Goal: Obtain resource: Download file/media

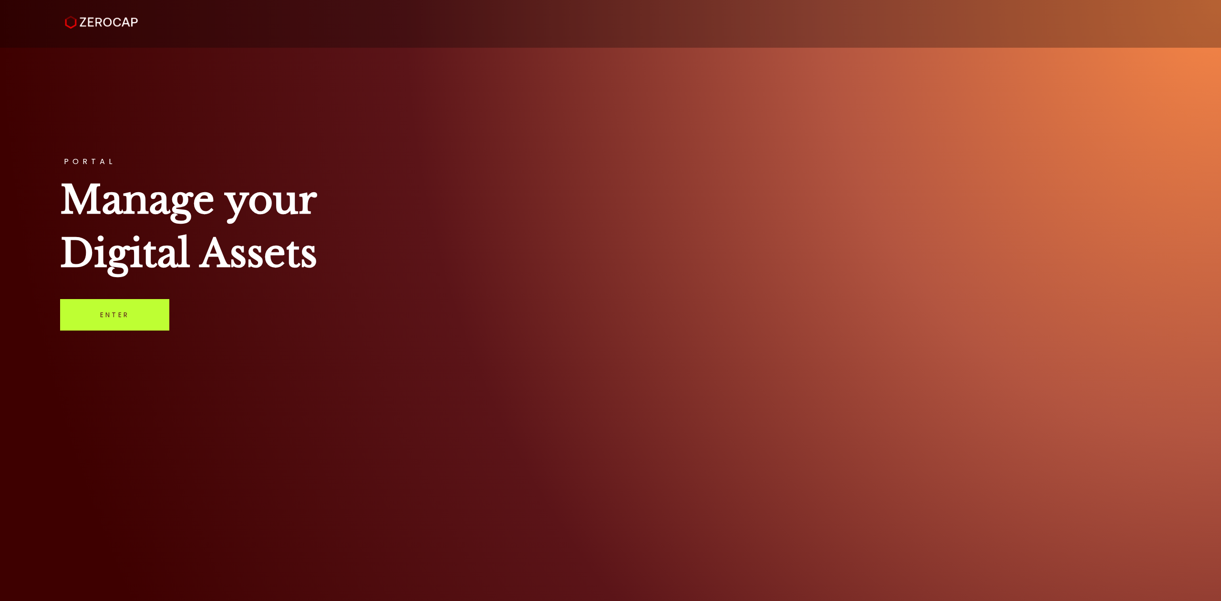
click at [166, 315] on link "Enter" at bounding box center [114, 314] width 109 height 31
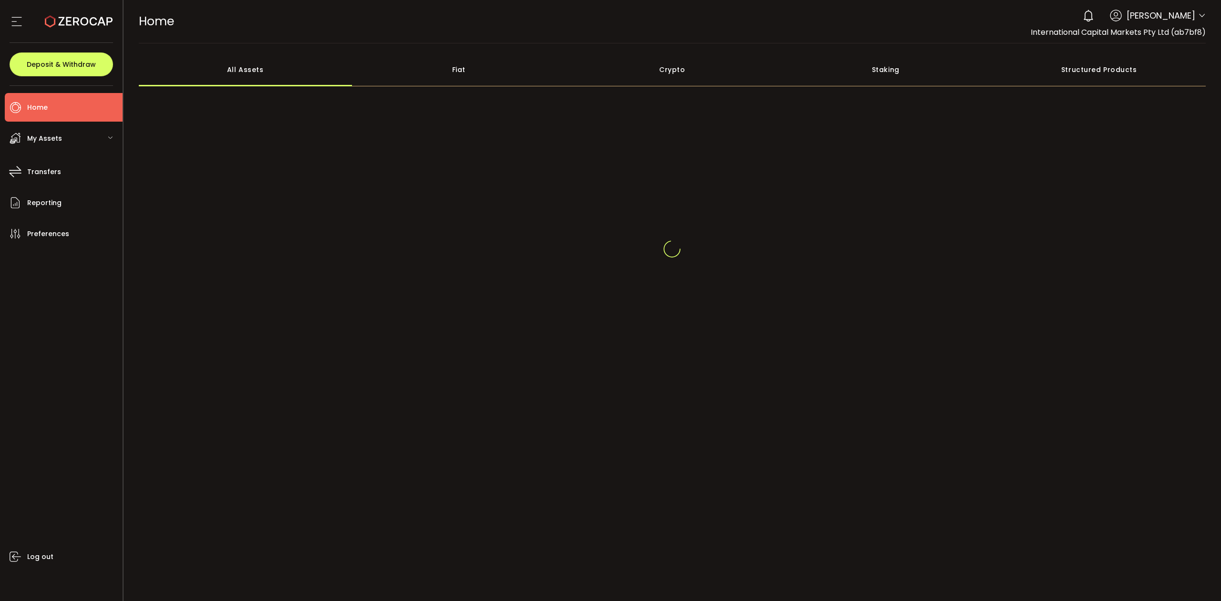
click at [1203, 22] on div at bounding box center [1203, 17] width 8 height 10
click at [1206, 16] on header "PDF is being processed and will download to your computer HOME Buy Power $0.00 …" at bounding box center [673, 21] width 1098 height 43
drag, startPoint x: 1205, startPoint y: 13, endPoint x: 1201, endPoint y: 21, distance: 9.0
click at [1205, 13] on icon at bounding box center [1203, 16] width 8 height 8
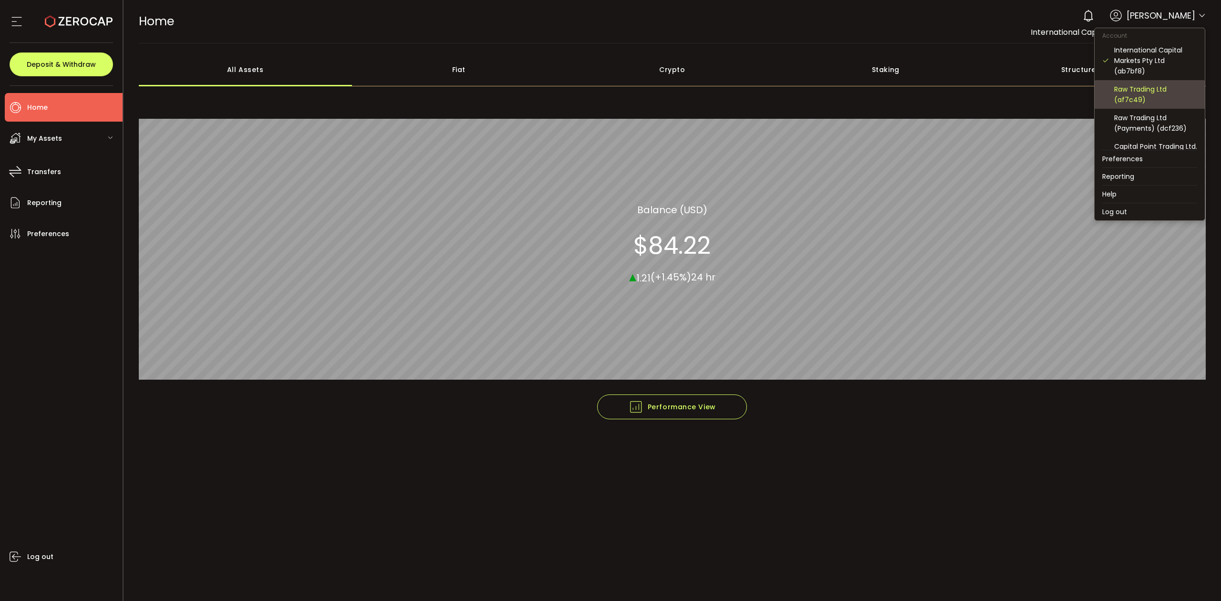
click at [1151, 100] on div "Raw Trading Ltd (af7c49)" at bounding box center [1156, 94] width 83 height 21
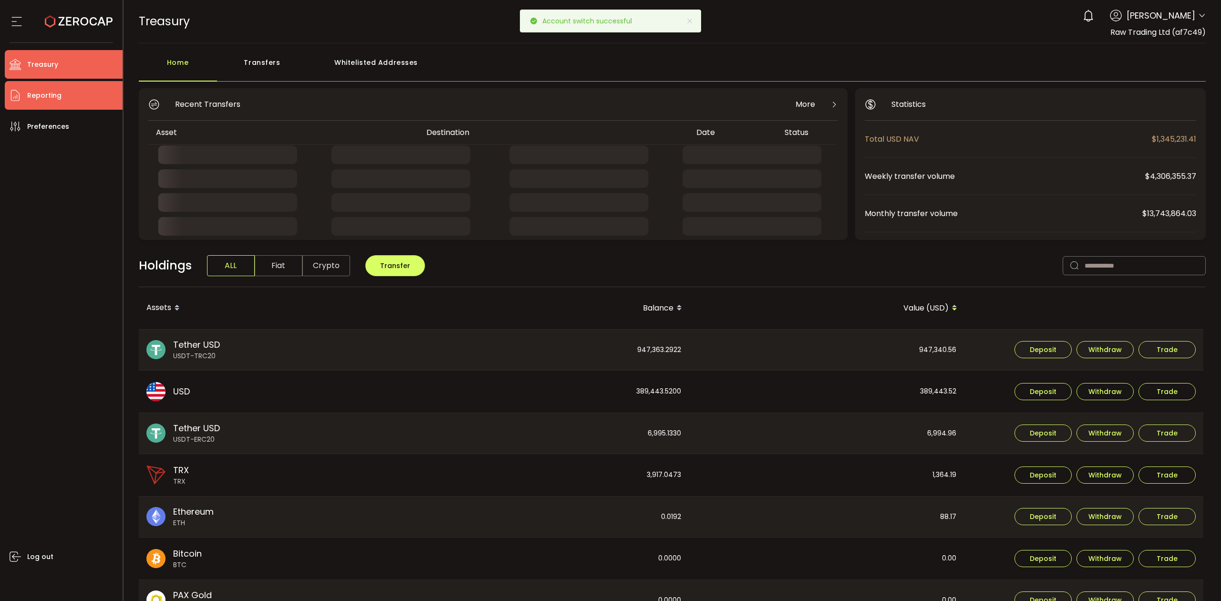
click at [54, 104] on li "Reporting" at bounding box center [64, 95] width 118 height 29
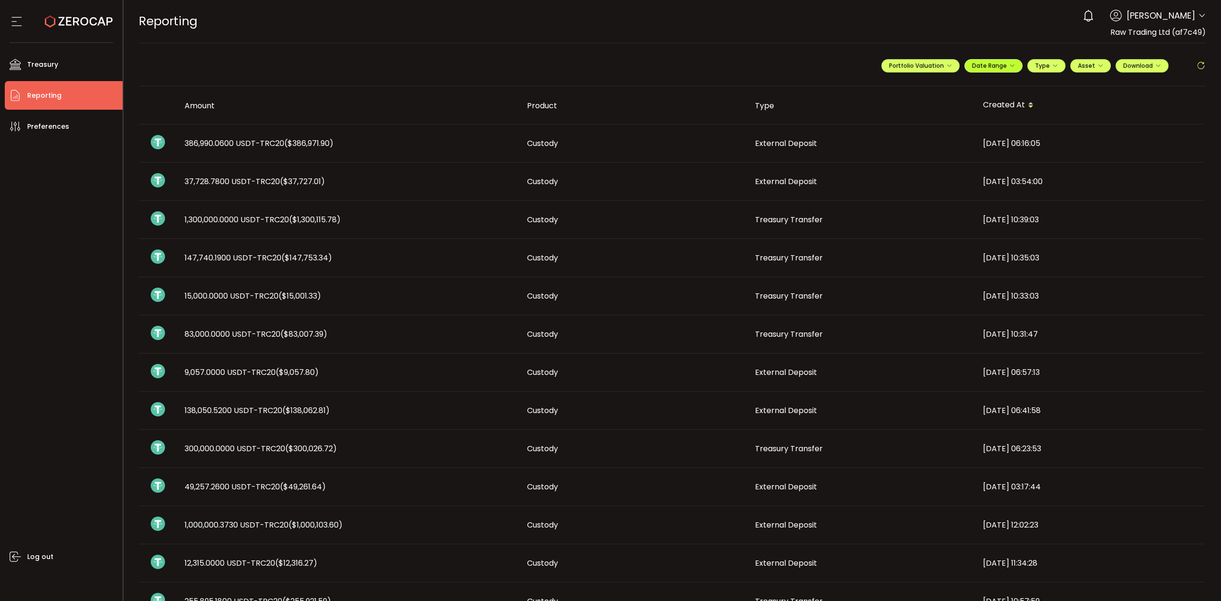
click at [1010, 68] on icon "button" at bounding box center [1013, 66] width 6 height 6
drag, startPoint x: 928, startPoint y: 85, endPoint x: 934, endPoint y: 91, distance: 8.4
click at [928, 86] on icon at bounding box center [932, 87] width 12 height 10
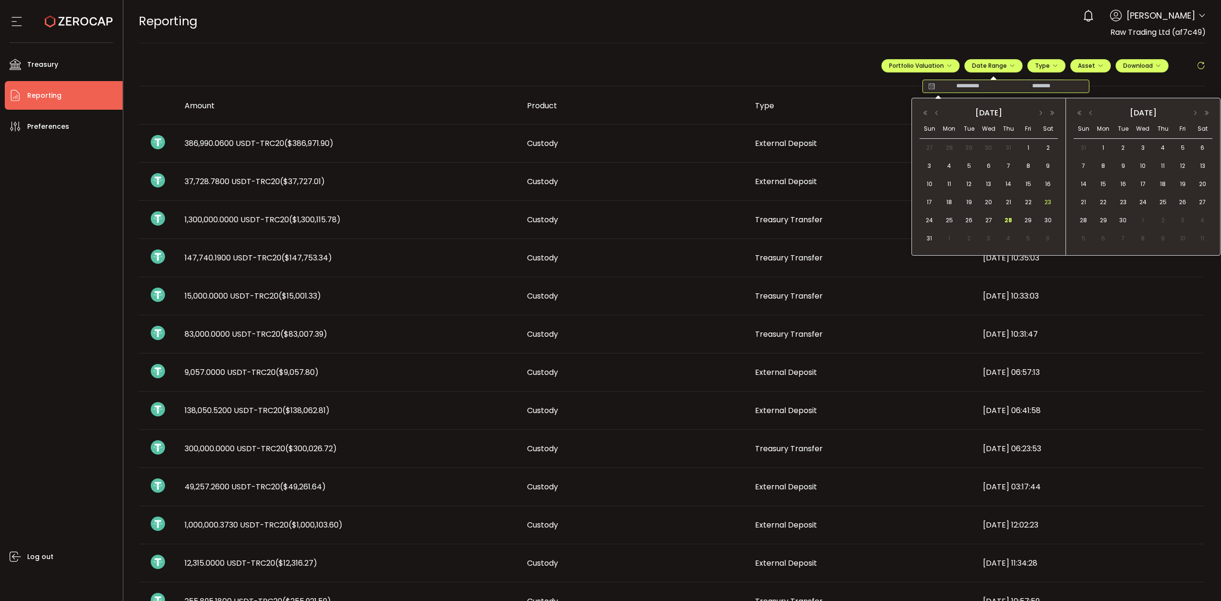
click at [1043, 201] on span "23" at bounding box center [1048, 202] width 11 height 11
click at [1009, 218] on span "28" at bounding box center [1008, 220] width 11 height 11
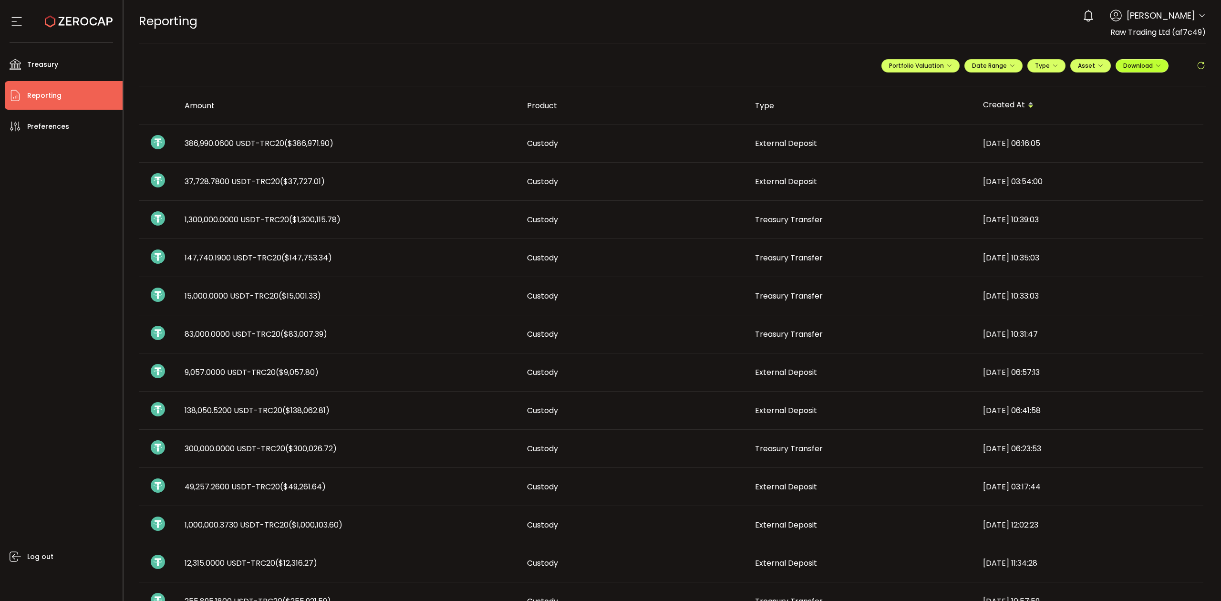
click at [1143, 73] on button "Download" at bounding box center [1142, 65] width 53 height 13
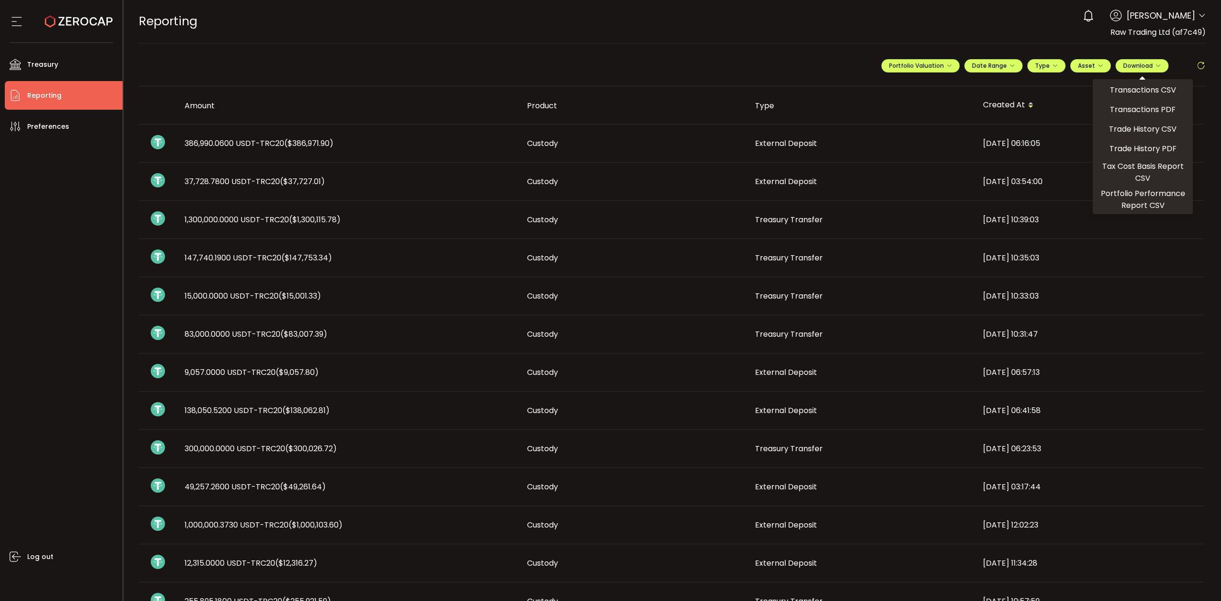
click at [1128, 98] on ul "Transactions CSV Transactions PDF Trade History CSV Trade History PDF Tax Cost …" at bounding box center [1143, 146] width 100 height 135
drag, startPoint x: 1134, startPoint y: 93, endPoint x: 1140, endPoint y: 96, distance: 7.0
click at [1137, 94] on span "Transactions CSV" at bounding box center [1143, 90] width 66 height 12
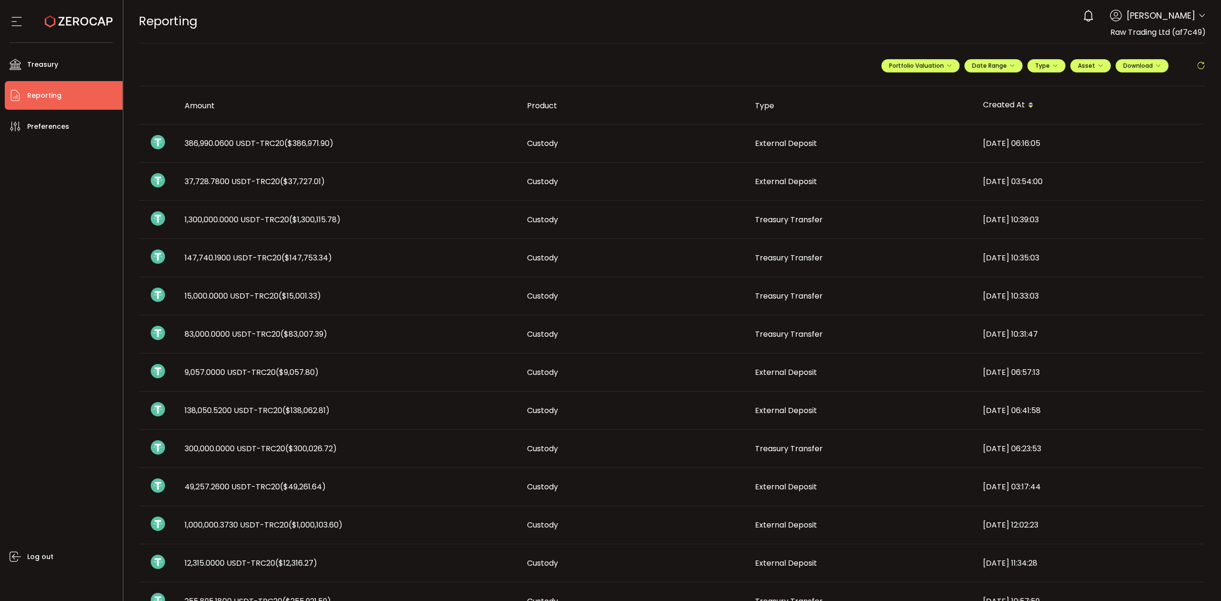
click at [1205, 11] on header "PDF is being processed and will download to your computer REPORTING Buy Power $…" at bounding box center [673, 21] width 1098 height 43
click at [1200, 16] on icon at bounding box center [1203, 16] width 8 height 8
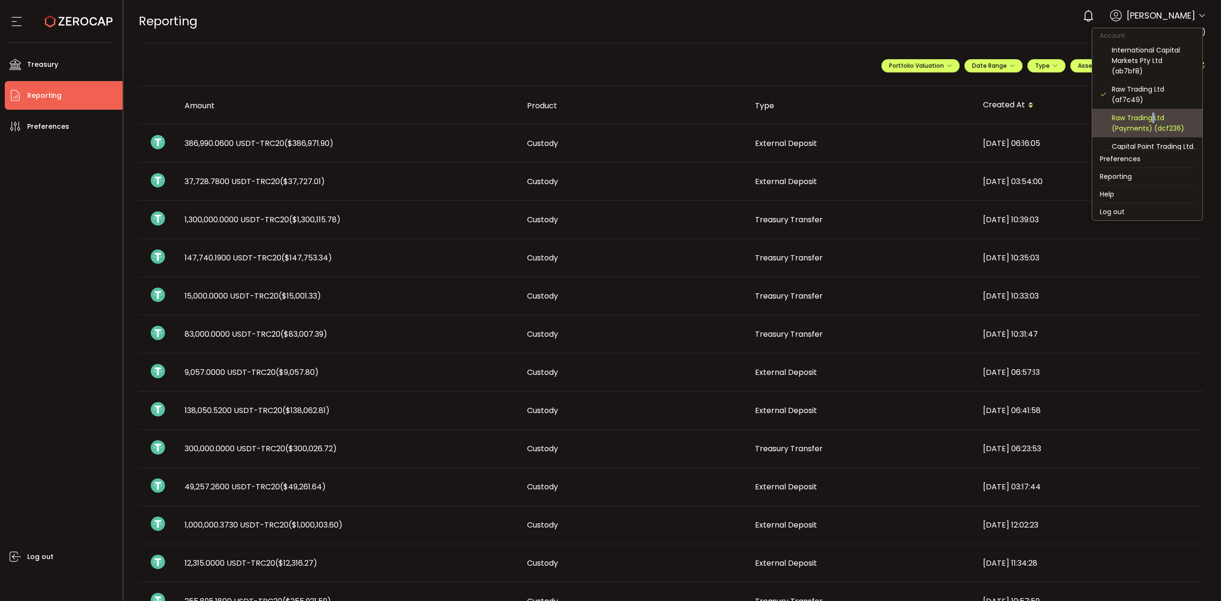
drag, startPoint x: 1154, startPoint y: 119, endPoint x: 1163, endPoint y: 120, distance: 9.2
click at [1159, 121] on div "Raw Trading Ltd (Payments) (dcf236)" at bounding box center [1153, 123] width 83 height 21
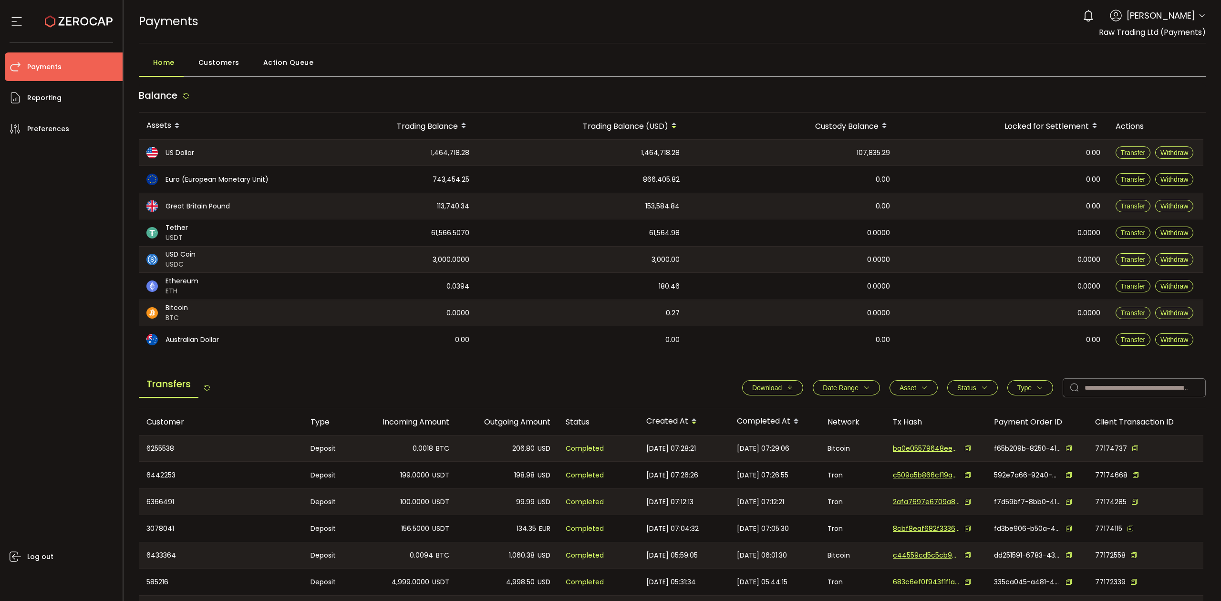
click at [864, 386] on icon "button" at bounding box center [867, 388] width 7 height 7
click at [802, 413] on icon at bounding box center [807, 410] width 10 height 15
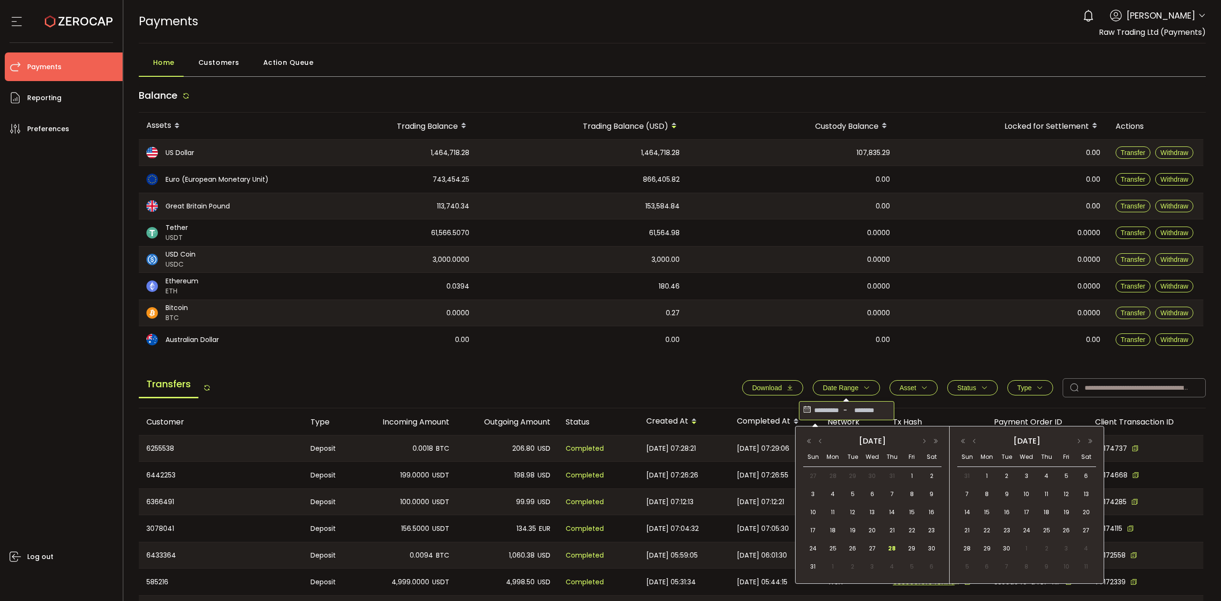
drag, startPoint x: 212, startPoint y: 126, endPoint x: 219, endPoint y: 138, distance: 13.0
click at [213, 127] on div "Assets" at bounding box center [213, 126] width 148 height 16
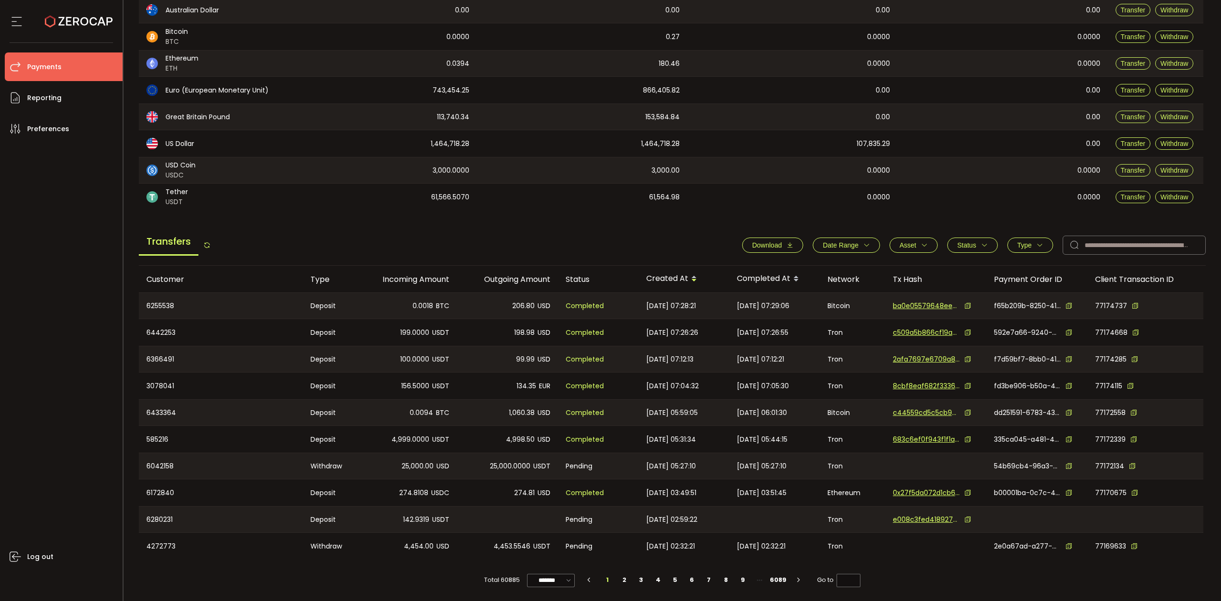
scroll to position [144, 0]
click at [855, 242] on span "Date Range" at bounding box center [846, 245] width 47 height 8
click at [803, 267] on icon at bounding box center [807, 268] width 10 height 15
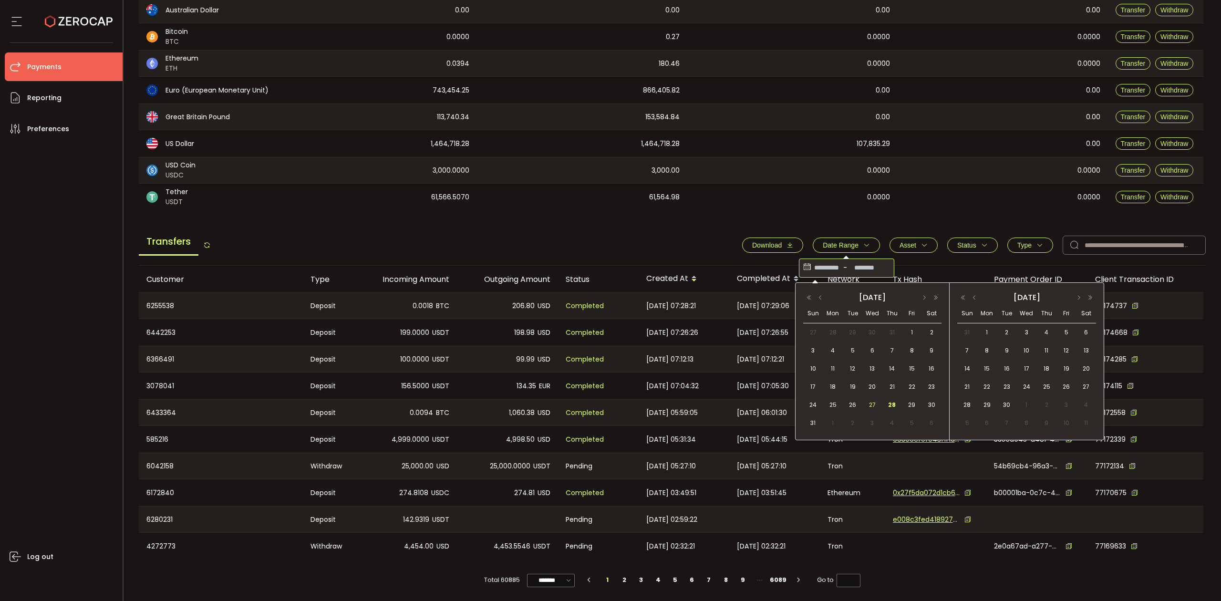
click at [876, 404] on span "27" at bounding box center [872, 404] width 11 height 11
click at [892, 405] on span "28" at bounding box center [892, 404] width 11 height 11
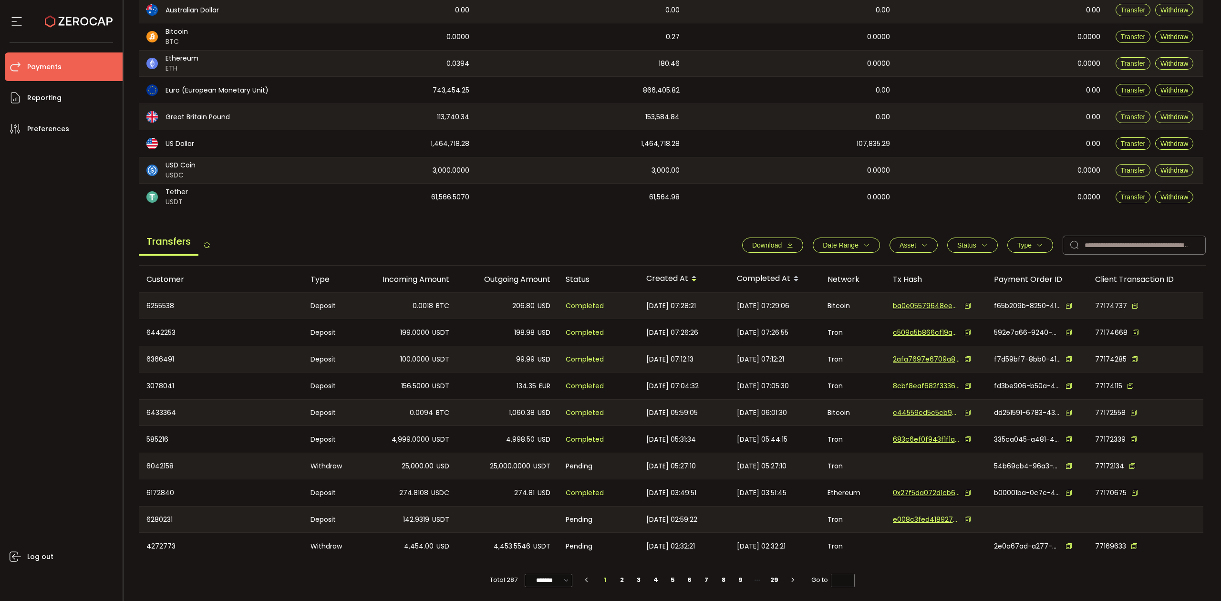
click at [981, 242] on icon "button" at bounding box center [984, 245] width 7 height 7
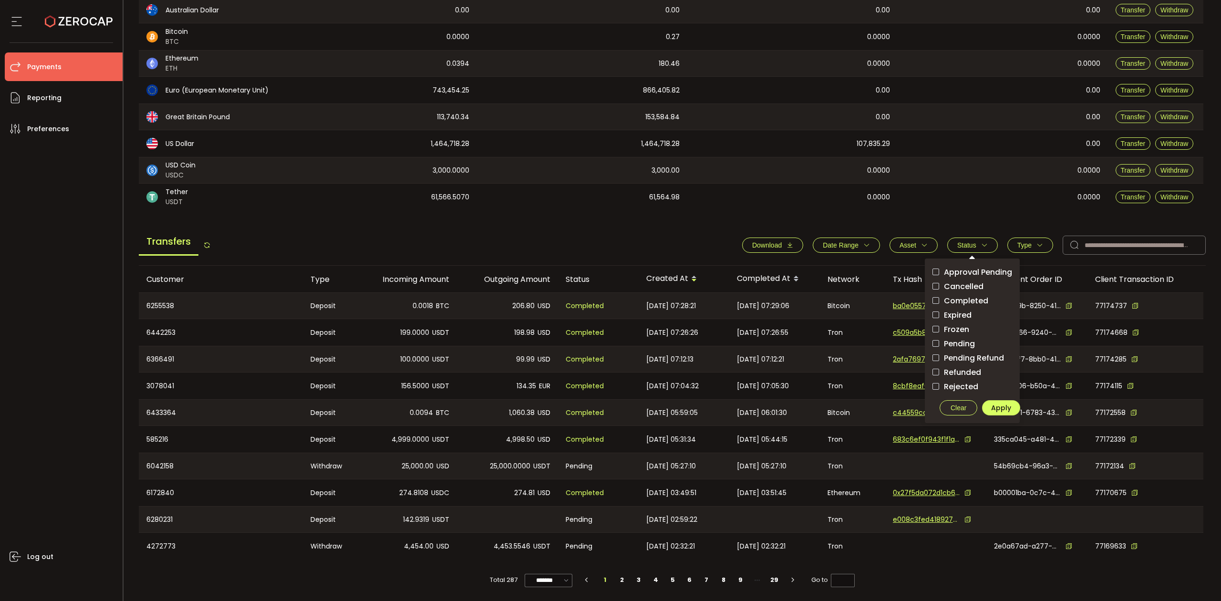
click at [775, 220] on main "Balance Assets Trading Balance Trading Balance (USD) Custody Balance Locked for…" at bounding box center [673, 266] width 1068 height 651
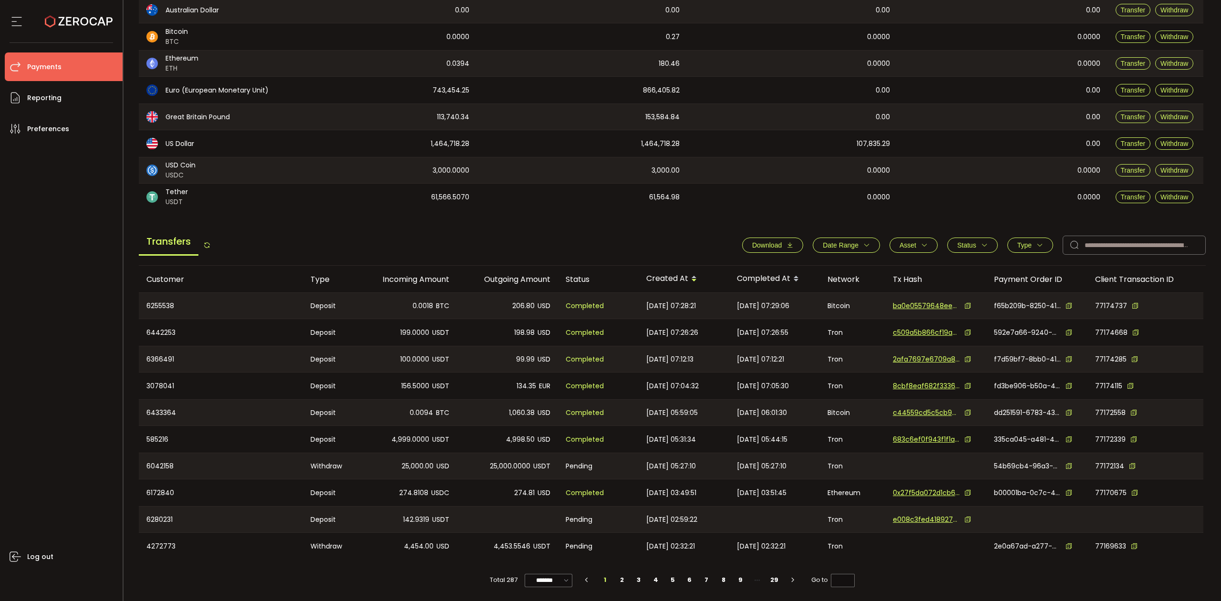
click at [853, 249] on button "Date Range" at bounding box center [846, 245] width 67 height 15
click at [779, 193] on div "0.0000" at bounding box center [793, 197] width 210 height 27
drag, startPoint x: 562, startPoint y: 583, endPoint x: 558, endPoint y: 577, distance: 6.9
click at [562, 583] on icon at bounding box center [567, 580] width 10 height 11
click at [550, 553] on span "100/page" at bounding box center [548, 557] width 31 height 10
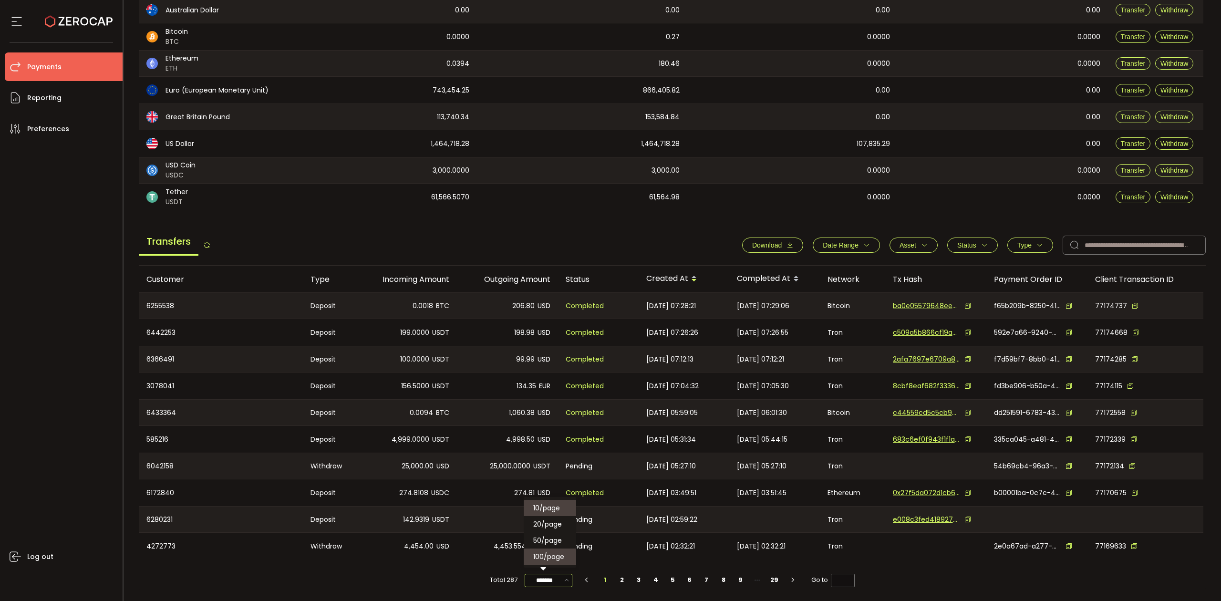
type input "********"
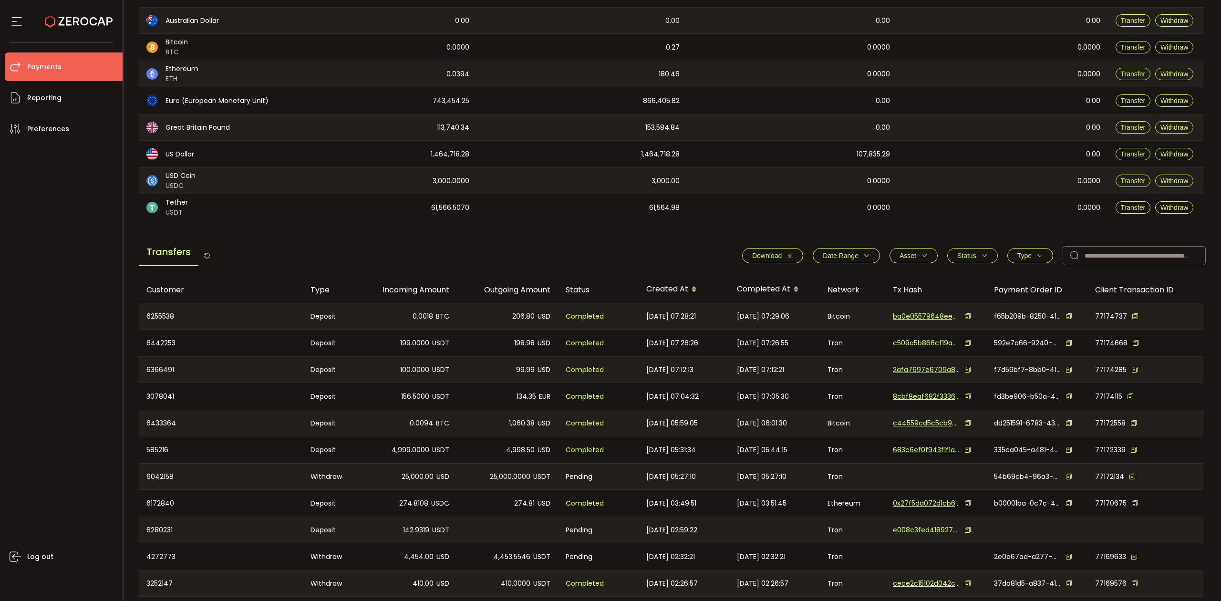
scroll to position [0, 0]
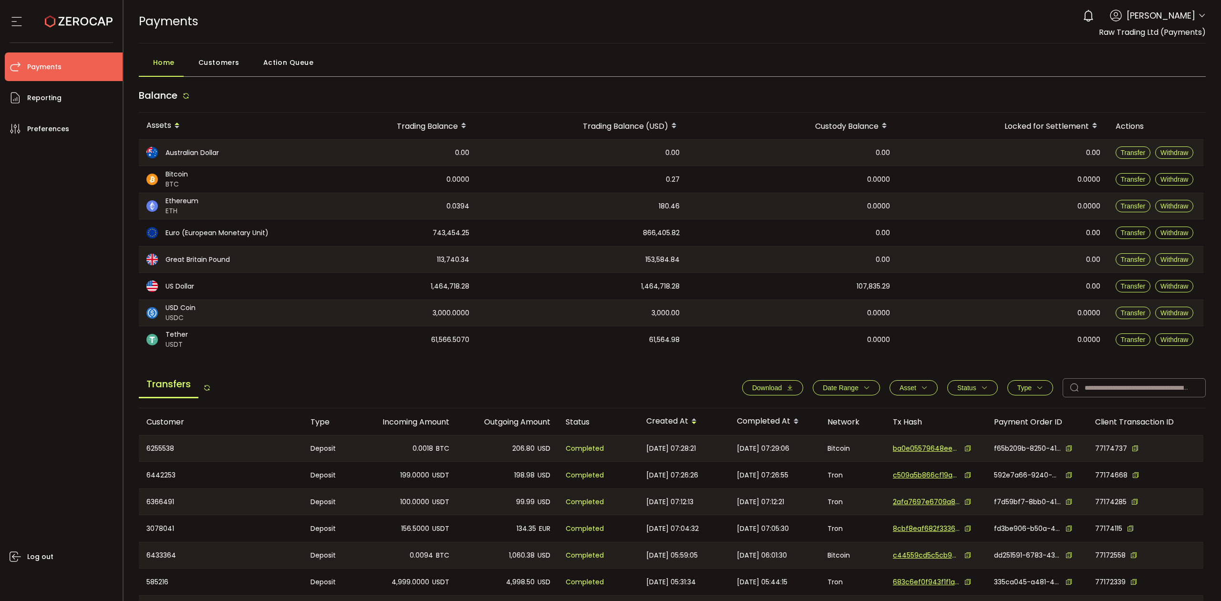
click at [678, 287] on span "1,464,718.28" at bounding box center [660, 286] width 39 height 11
click at [921, 388] on icon "button" at bounding box center [924, 388] width 7 height 7
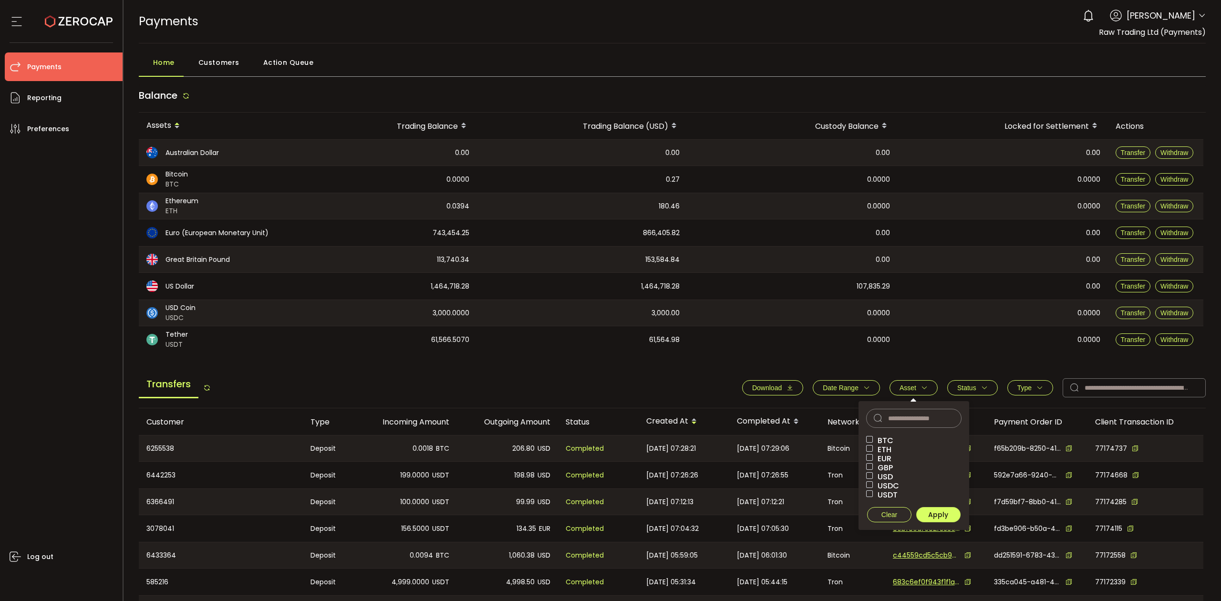
drag, startPoint x: 868, startPoint y: 478, endPoint x: 863, endPoint y: 462, distance: 16.3
click at [869, 478] on span at bounding box center [869, 475] width 7 height 7
click at [855, 388] on span "Date Range" at bounding box center [846, 388] width 47 height 8
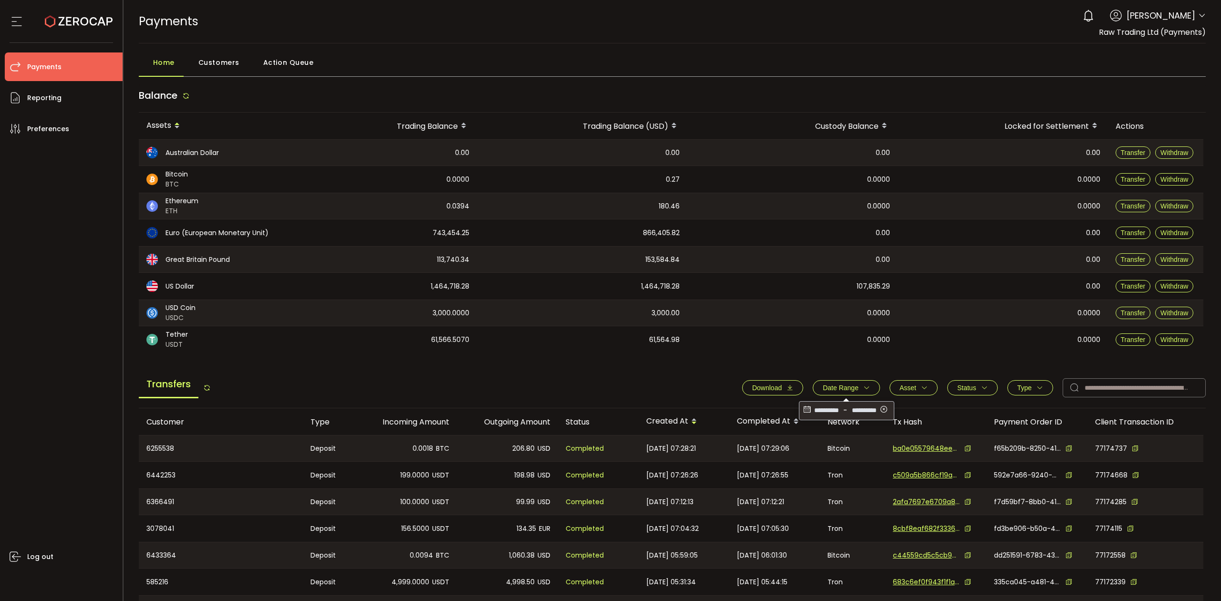
click at [806, 412] on icon at bounding box center [807, 410] width 10 height 15
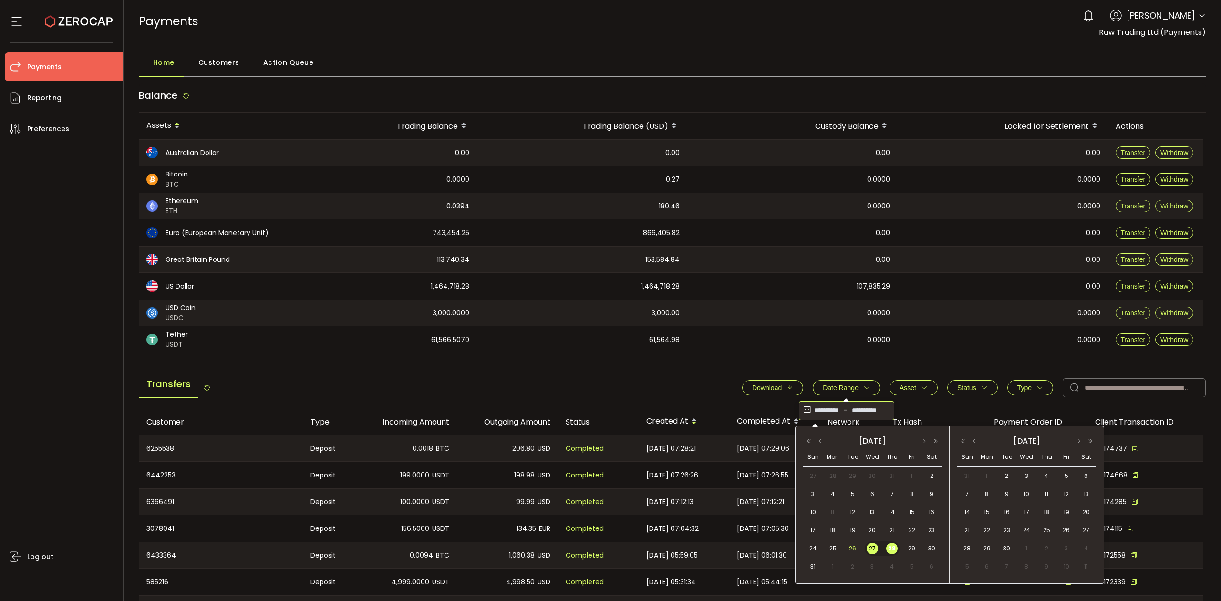
click at [851, 546] on span "26" at bounding box center [852, 548] width 11 height 11
click at [893, 550] on span "28" at bounding box center [892, 548] width 11 height 11
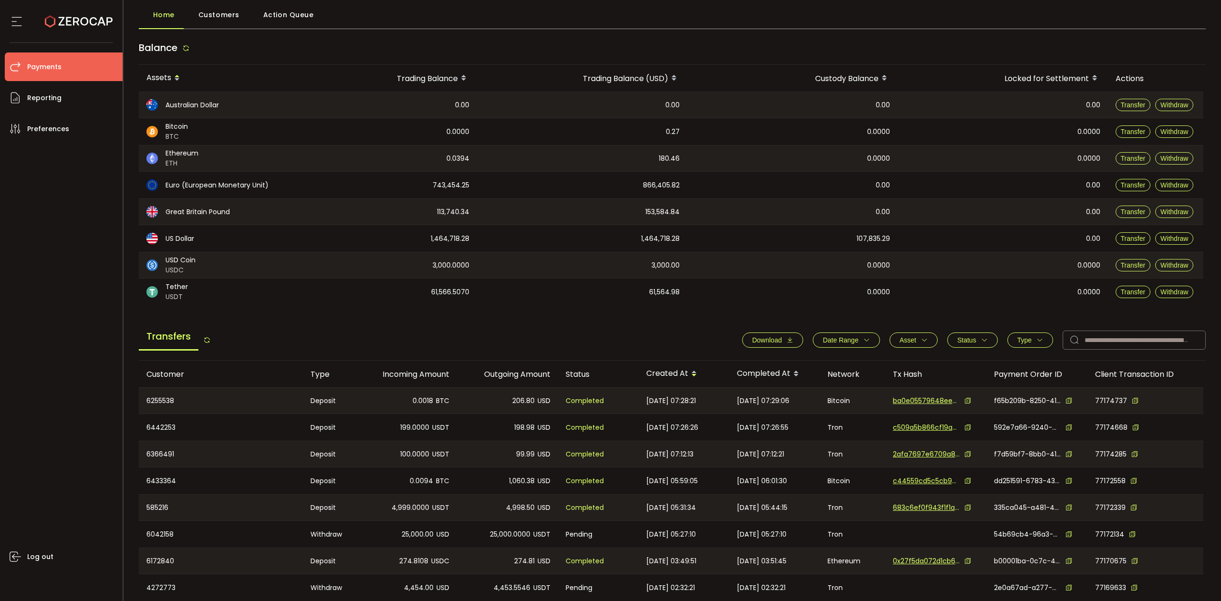
scroll to position [191, 0]
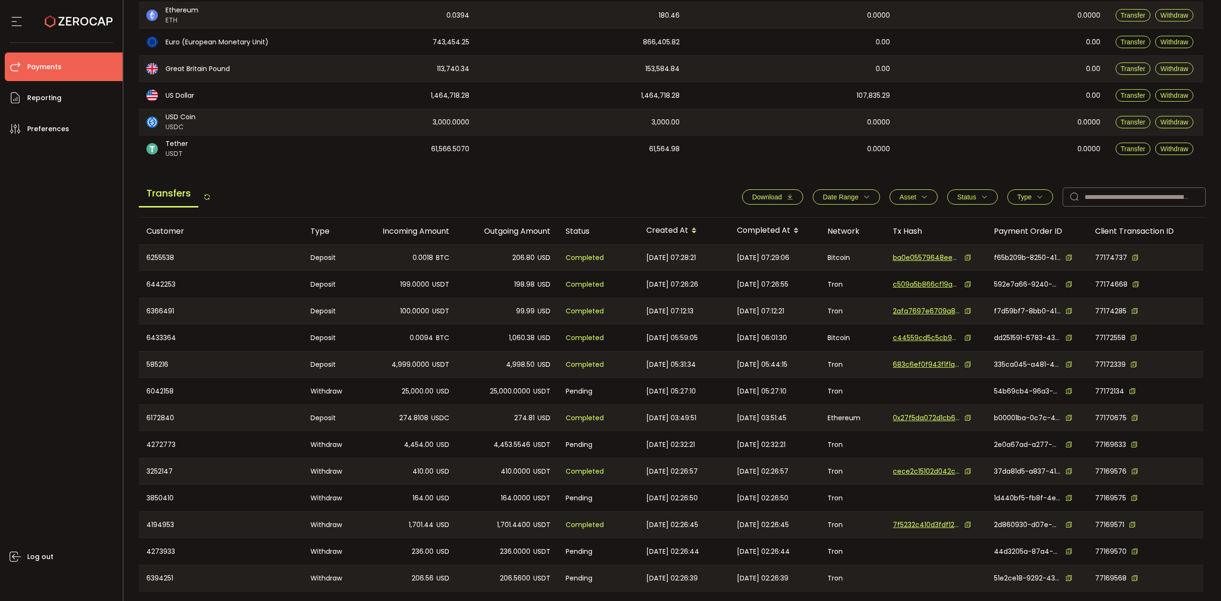
click at [989, 193] on button "Status" at bounding box center [973, 196] width 51 height 15
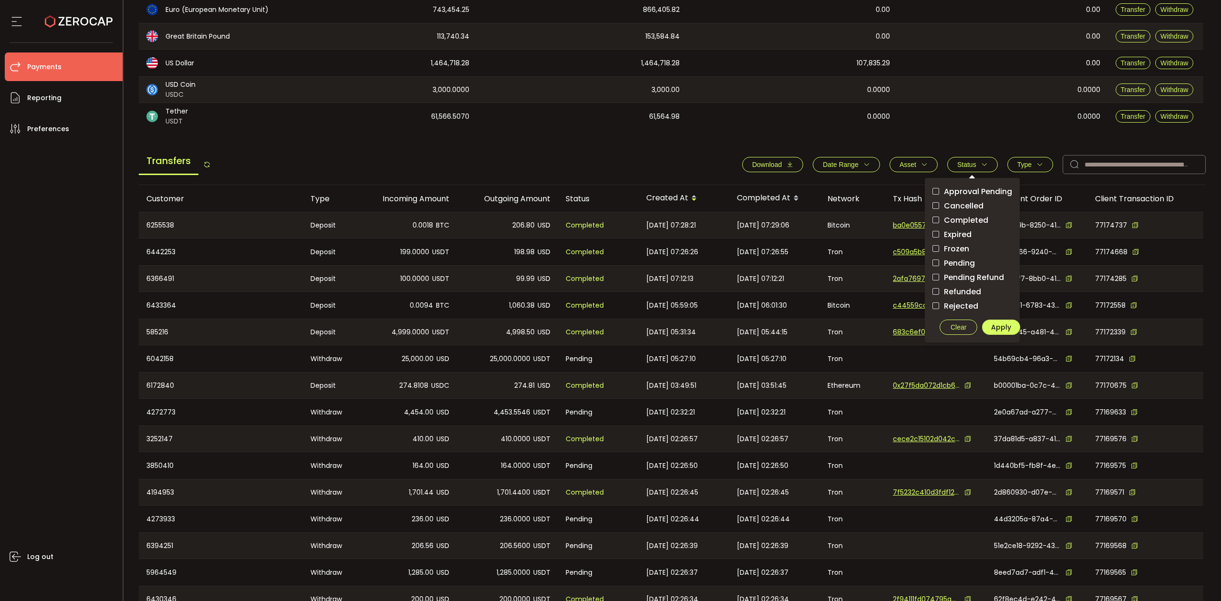
scroll to position [254, 0]
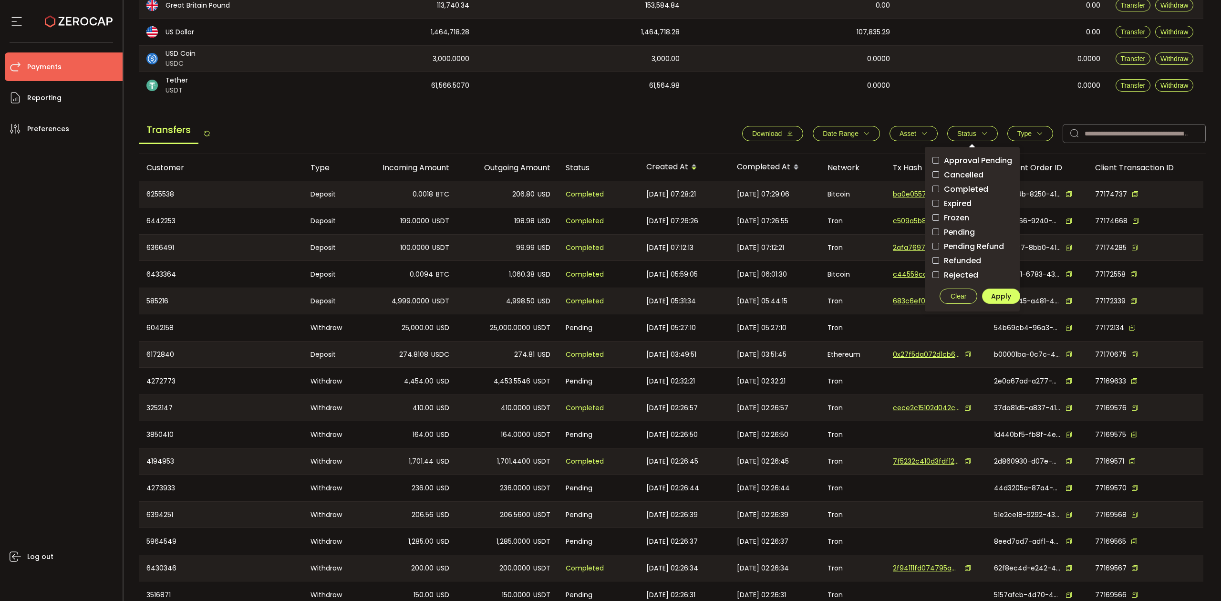
click at [966, 188] on span "Completed" at bounding box center [963, 189] width 49 height 9
drag, startPoint x: 997, startPoint y: 283, endPoint x: 1048, endPoint y: 280, distance: 51.2
click at [999, 283] on div "Approval Pending Cancelled Completed Expired Frozen Pending Pending Refund Refu…" at bounding box center [980, 229] width 110 height 165
click at [1002, 294] on span "Apply" at bounding box center [1001, 297] width 20 height 10
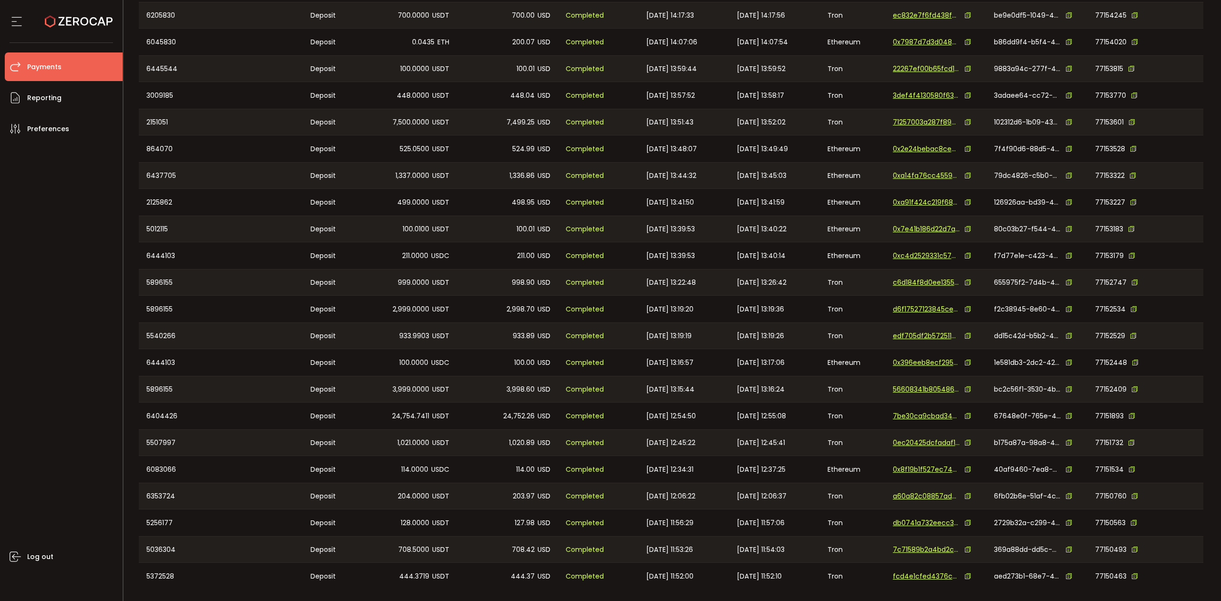
scroll to position [2548, 0]
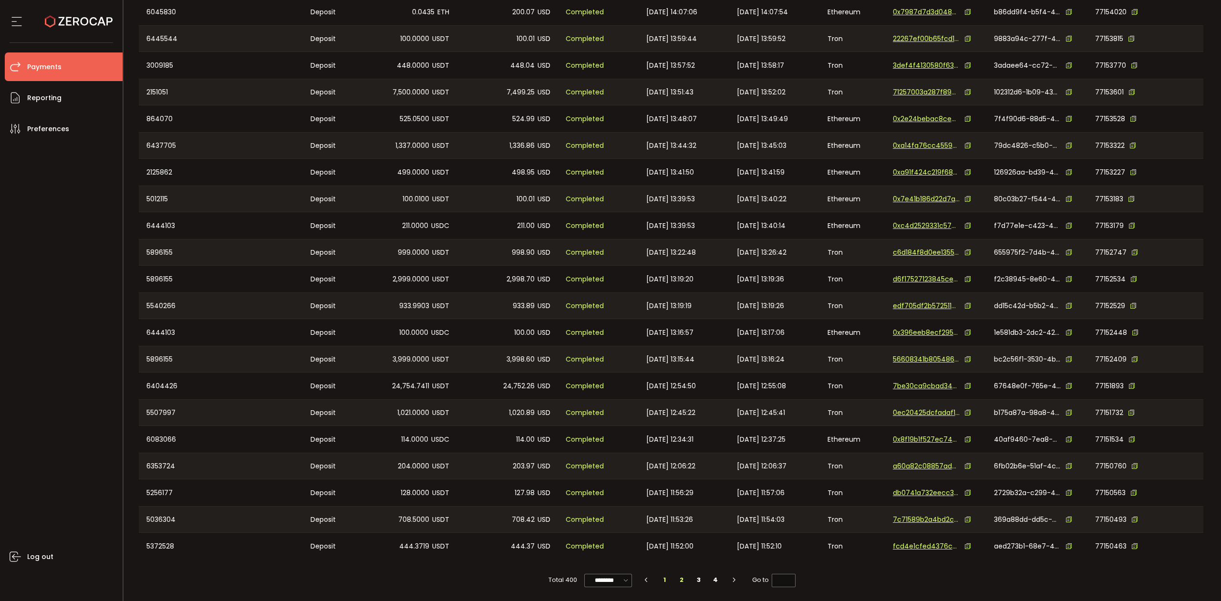
click at [682, 579] on li "2" at bounding box center [681, 580] width 17 height 13
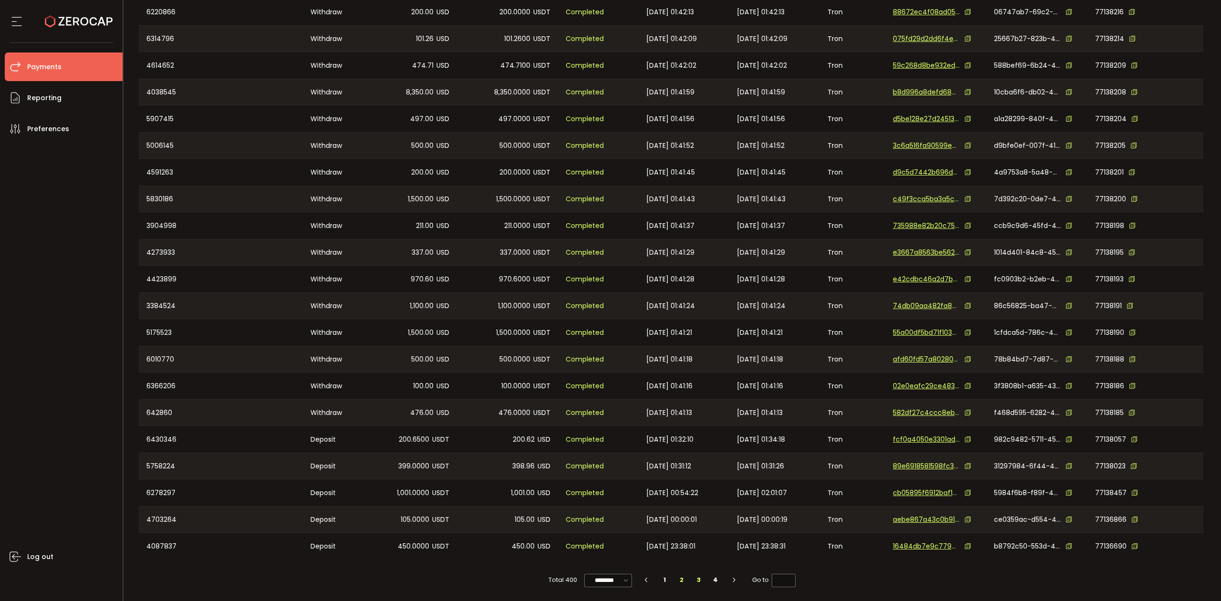
click at [697, 581] on li "3" at bounding box center [698, 580] width 17 height 13
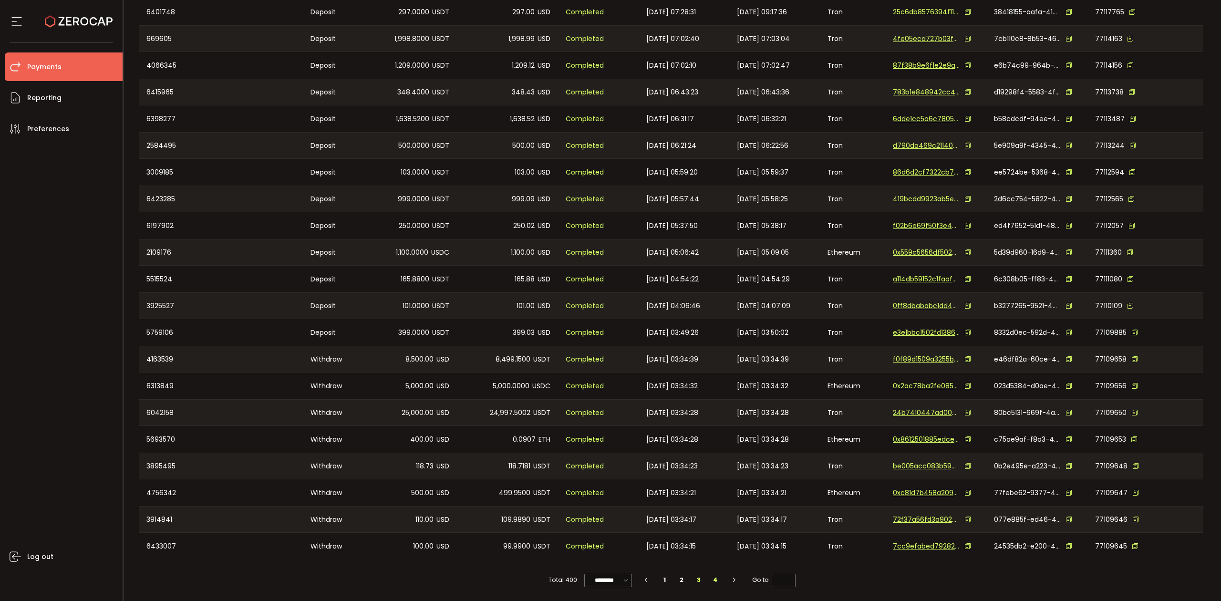
click at [717, 581] on li "4" at bounding box center [715, 580] width 17 height 13
type input "*"
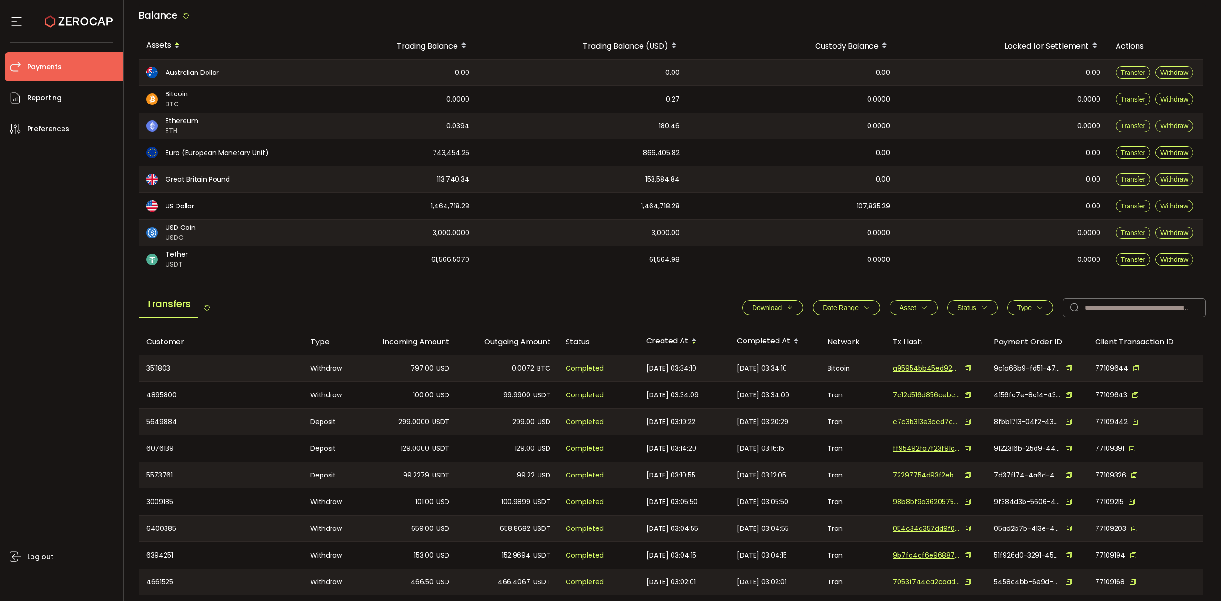
scroll to position [0, 0]
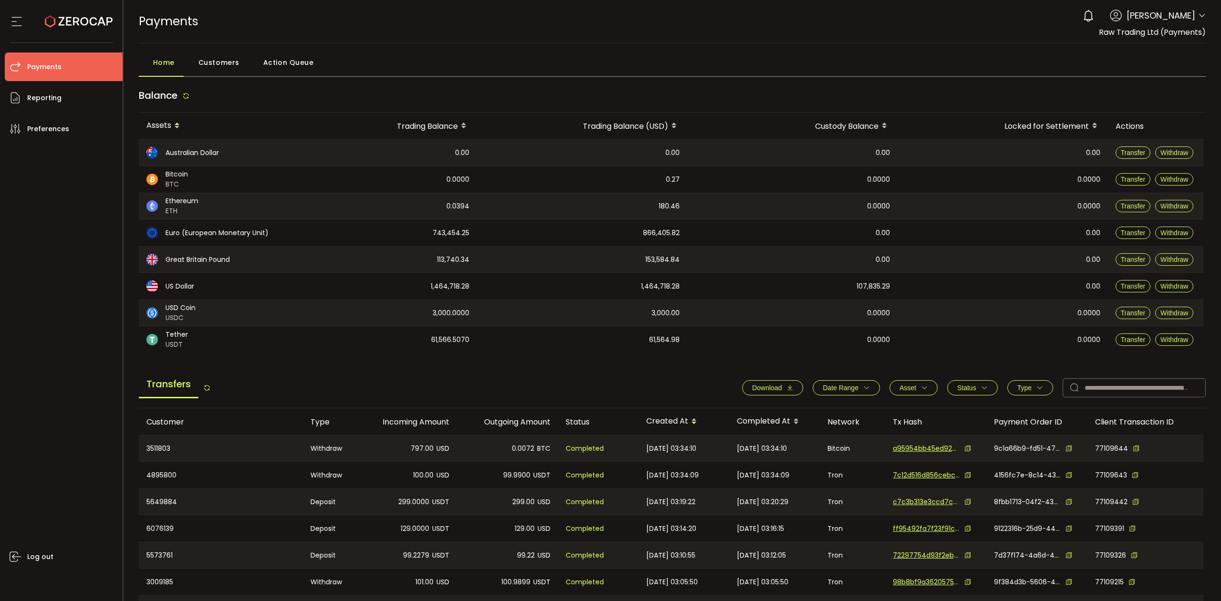
click at [238, 63] on div "Customers" at bounding box center [216, 65] width 65 height 24
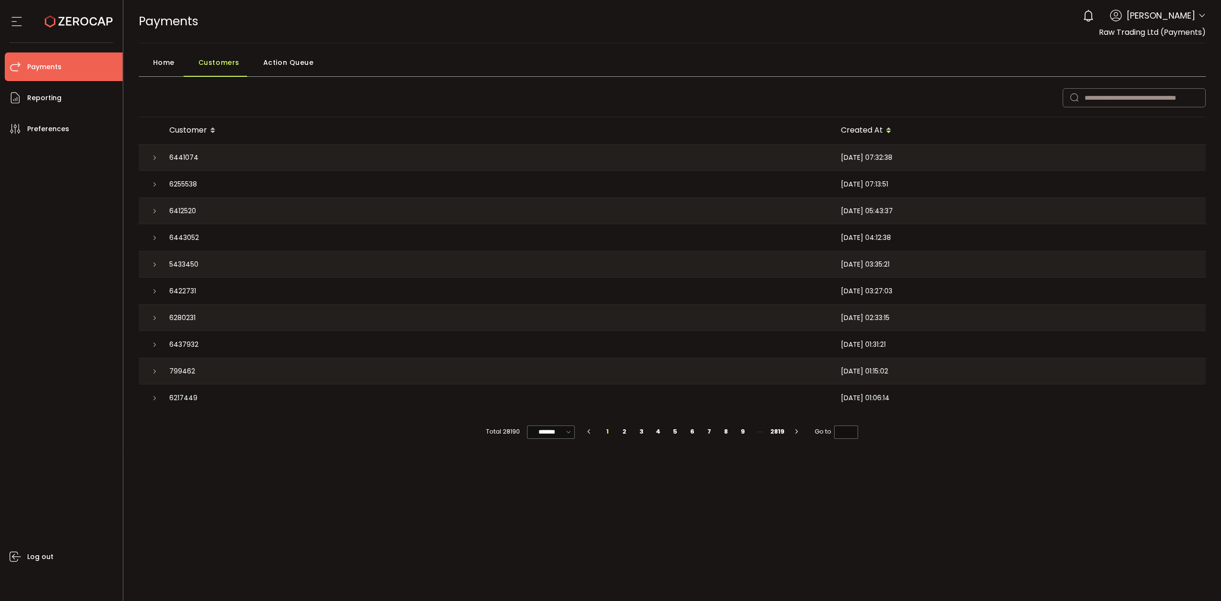
click at [266, 69] on span "Action Queue" at bounding box center [288, 62] width 51 height 19
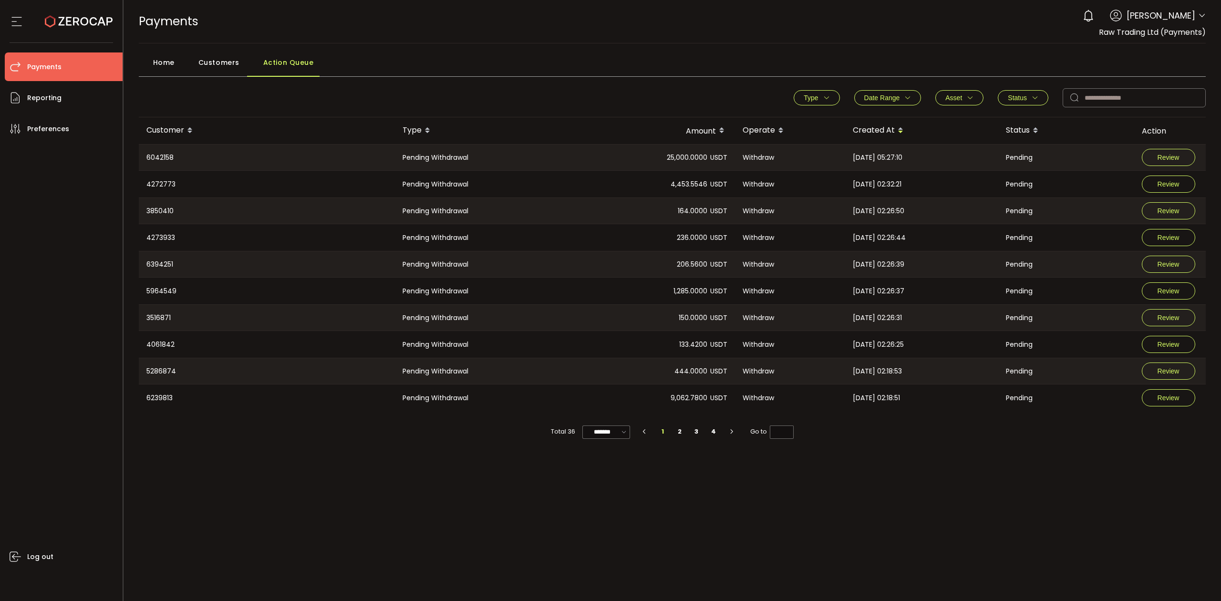
click at [899, 92] on button "Date Range" at bounding box center [888, 97] width 67 height 15
click at [845, 125] on icon at bounding box center [849, 120] width 10 height 15
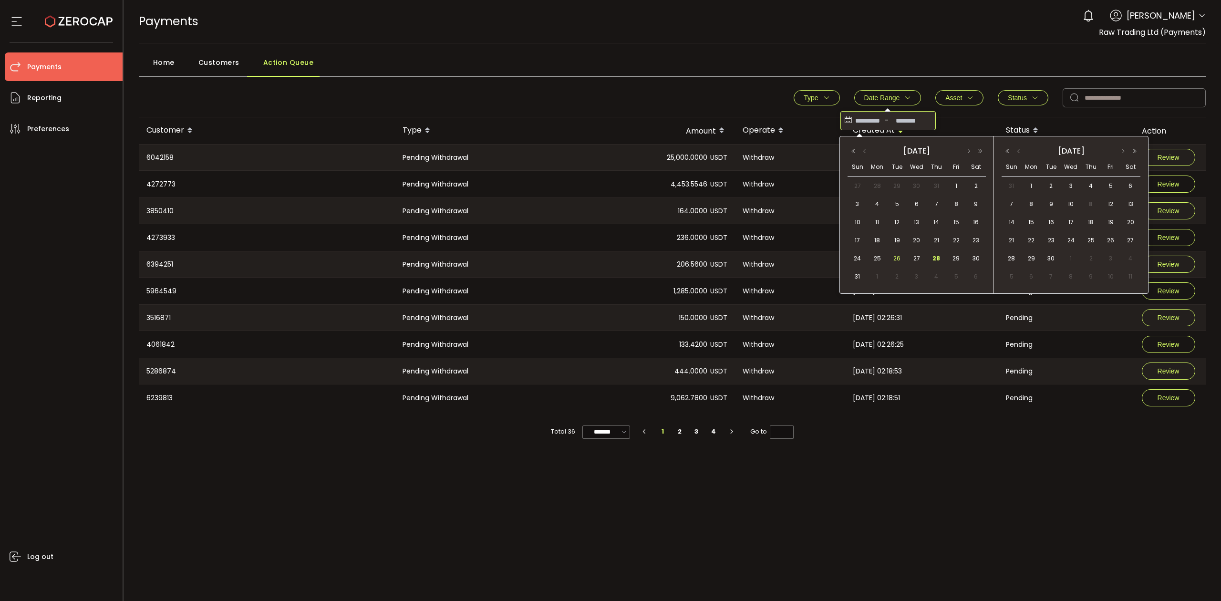
click at [900, 258] on span "26" at bounding box center [897, 258] width 11 height 11
click at [901, 261] on span "26" at bounding box center [897, 258] width 11 height 11
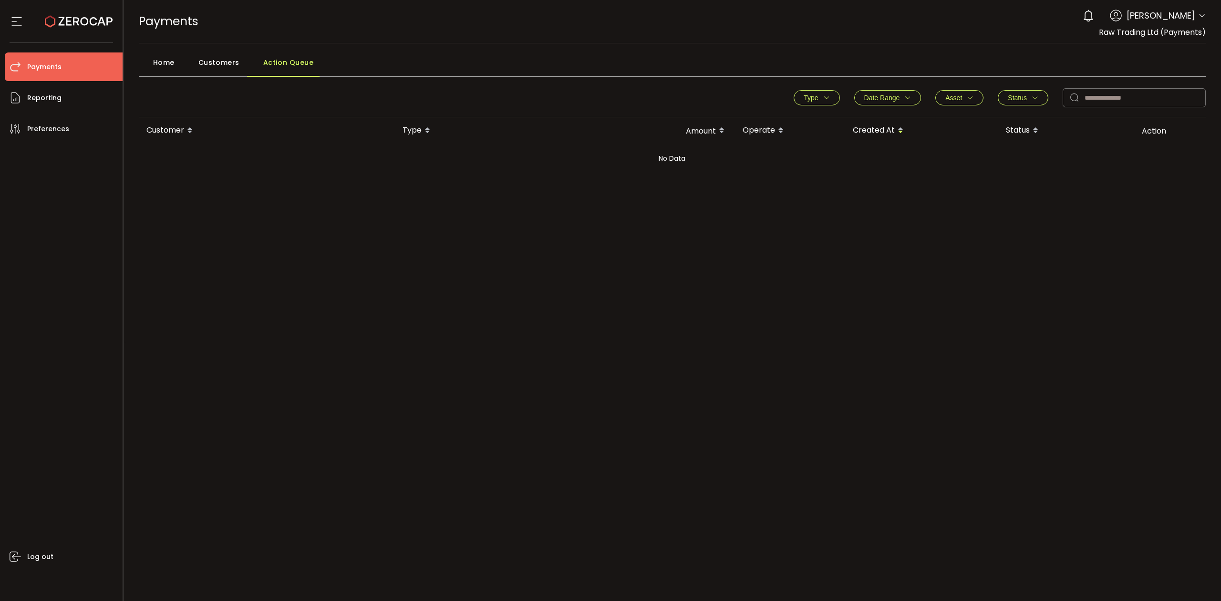
click at [968, 93] on button "Asset" at bounding box center [960, 97] width 48 height 15
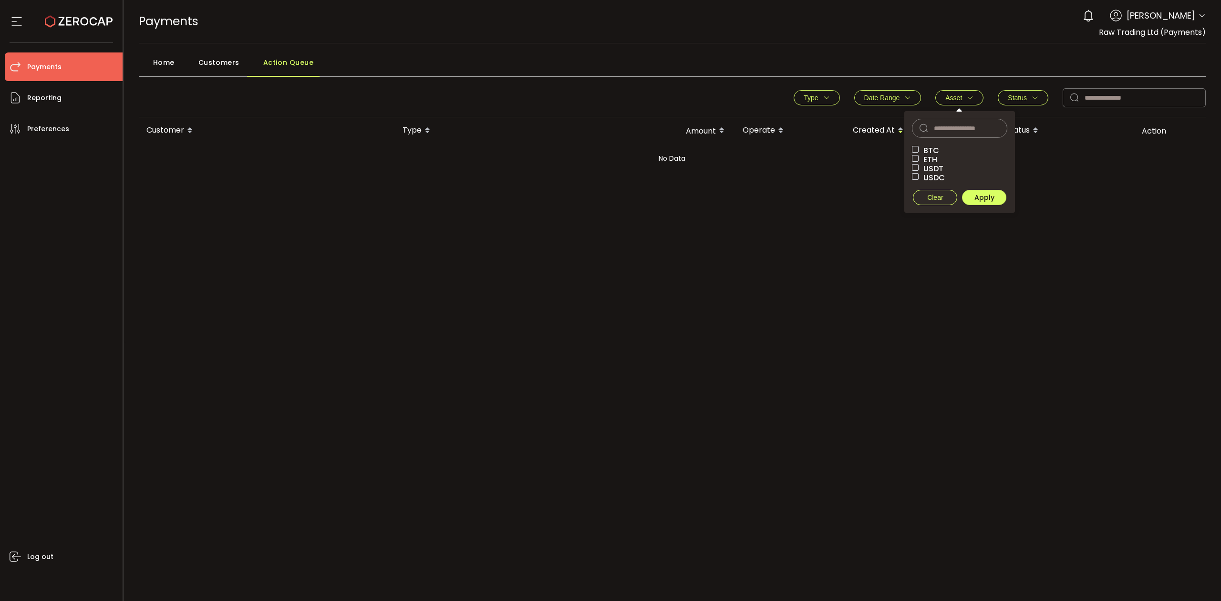
click at [1027, 99] on span "Status" at bounding box center [1023, 98] width 31 height 8
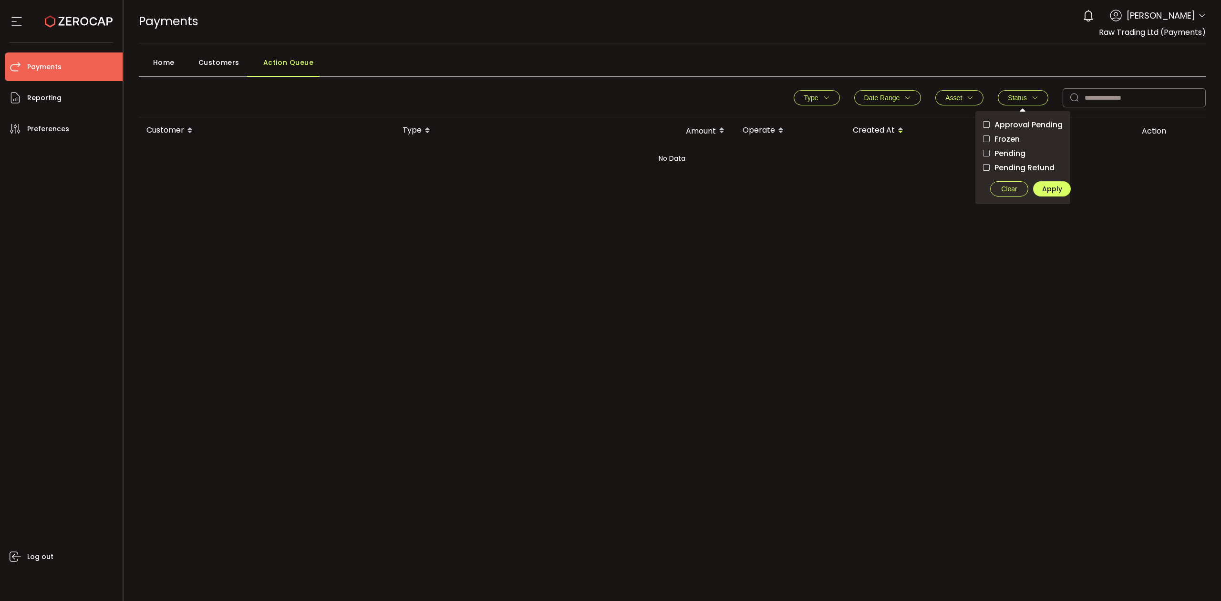
click at [213, 60] on span "Customers" at bounding box center [218, 62] width 41 height 19
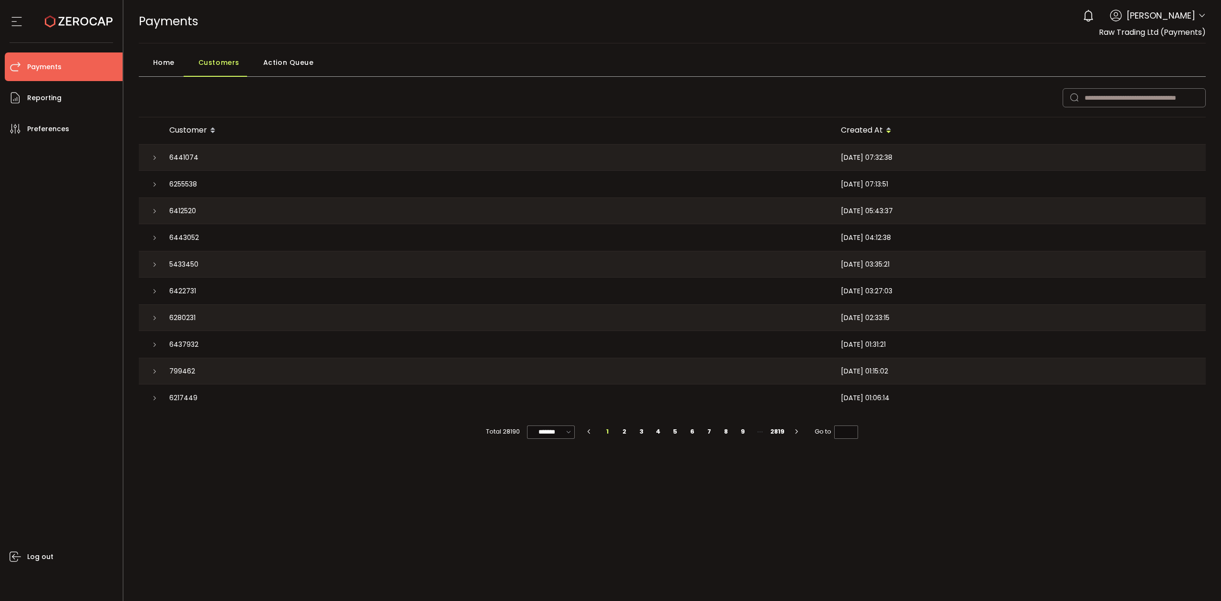
click at [892, 247] on div "[DATE] 04:12:38" at bounding box center [1020, 237] width 373 height 27
click at [892, 248] on div "[DATE] 04:12:38" at bounding box center [1020, 237] width 373 height 27
click at [882, 261] on span "[DATE] 03:35:21" at bounding box center [865, 264] width 49 height 11
click at [572, 432] on icon at bounding box center [569, 432] width 10 height 11
click at [565, 502] on span "100/page" at bounding box center [552, 505] width 31 height 10
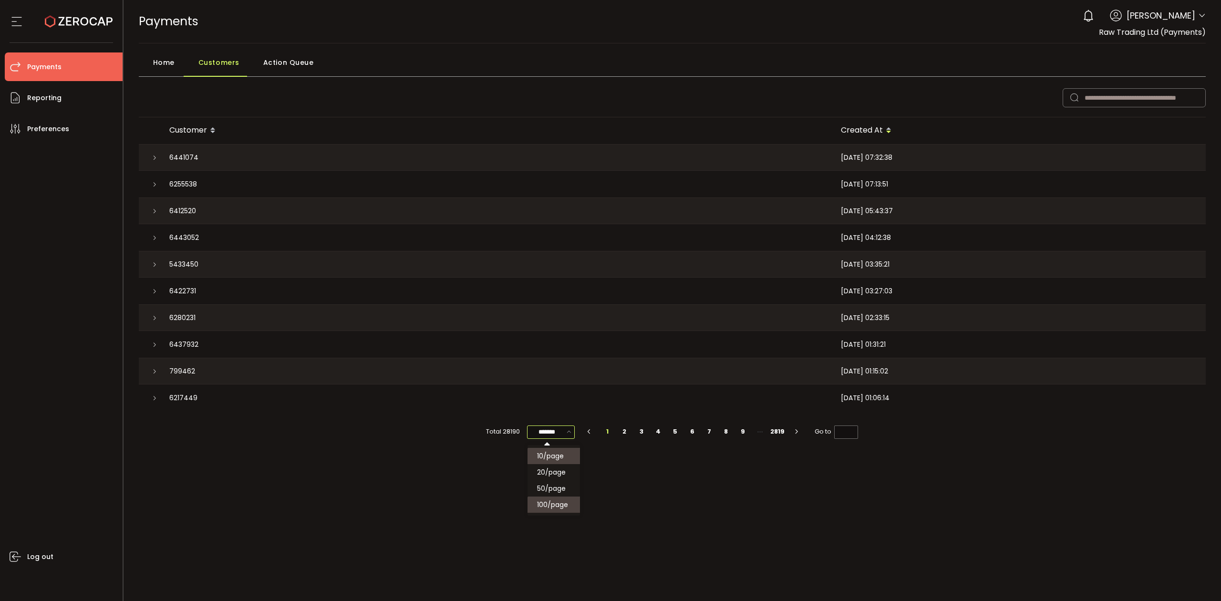
type input "********"
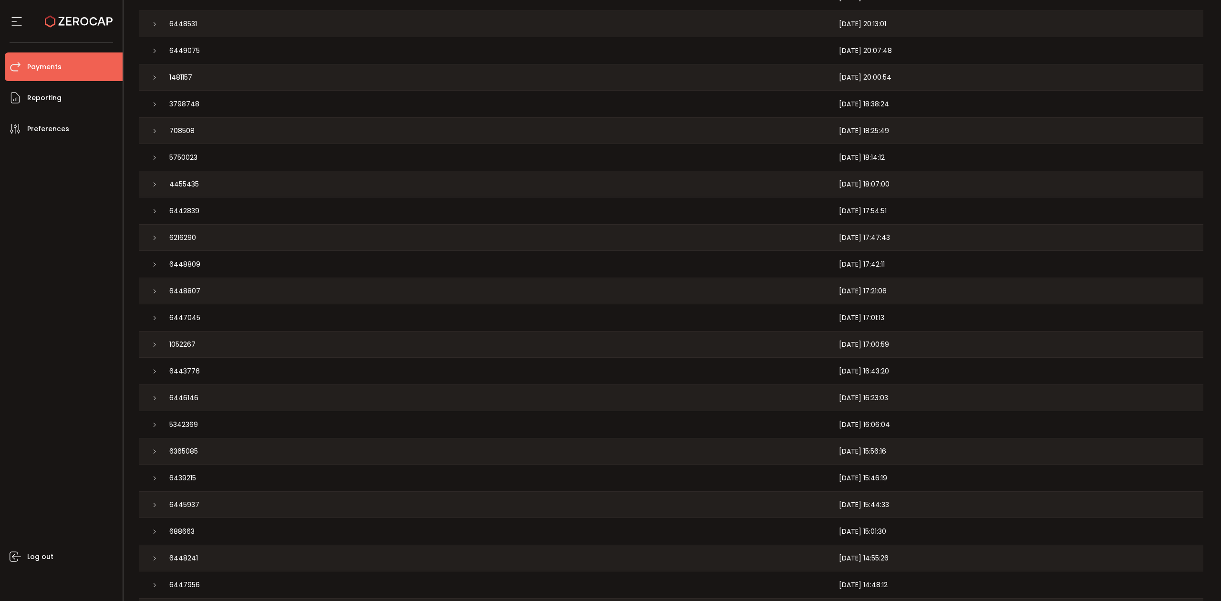
scroll to position [827, 0]
click at [62, 102] on li "Reporting" at bounding box center [64, 97] width 118 height 29
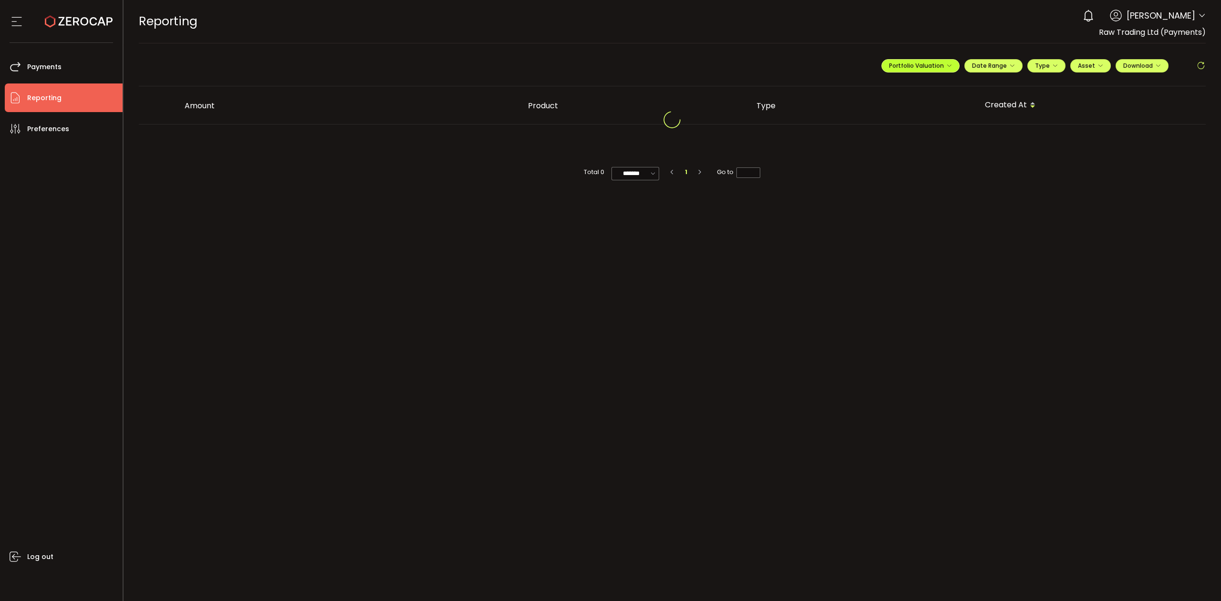
click at [946, 62] on button "Portfolio Valuation" at bounding box center [921, 65] width 78 height 13
click at [913, 88] on div "**********" at bounding box center [921, 90] width 115 height 12
click at [933, 89] on span "Portfolio Valuation" at bounding box center [952, 89] width 53 height 9
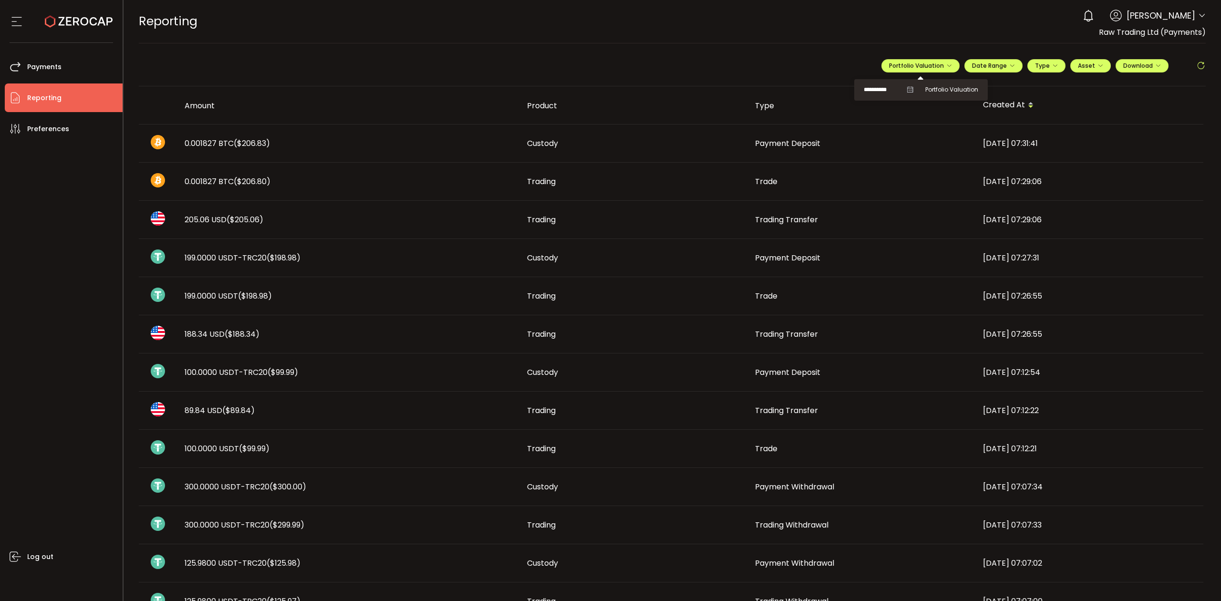
click at [905, 86] on span "**********" at bounding box center [889, 90] width 50 height 12
click at [907, 88] on icon at bounding box center [910, 89] width 7 height 7
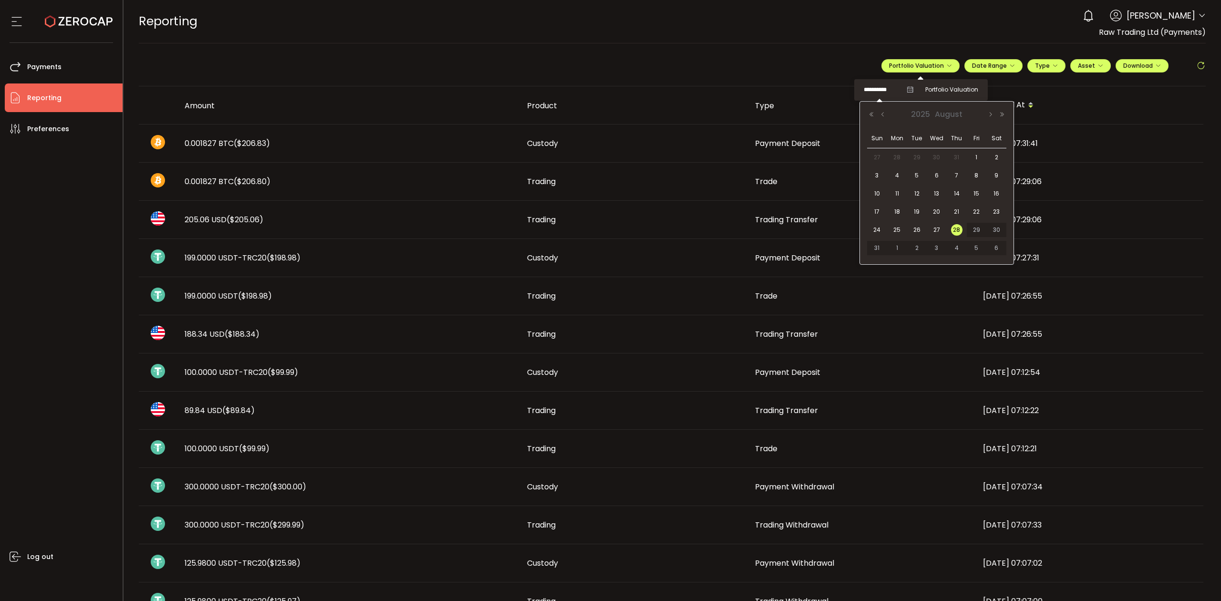
click at [878, 88] on input "**********" at bounding box center [883, 90] width 38 height 12
click at [916, 229] on span "26" at bounding box center [916, 229] width 11 height 11
type input "**********"
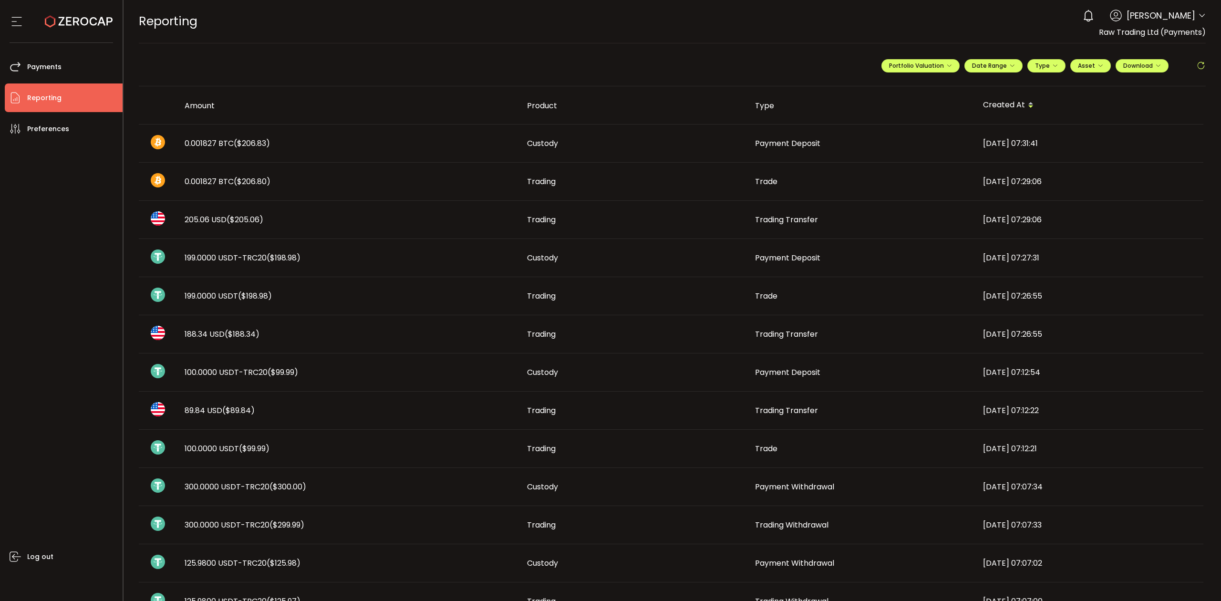
click at [834, 18] on div "REPORTING Buy Power $0.00 USD Reporting Reporting Your verification is pending …" at bounding box center [673, 21] width 1068 height 43
click at [995, 64] on span "Date Range" at bounding box center [993, 66] width 43 height 8
click at [926, 85] on icon at bounding box center [932, 87] width 12 height 10
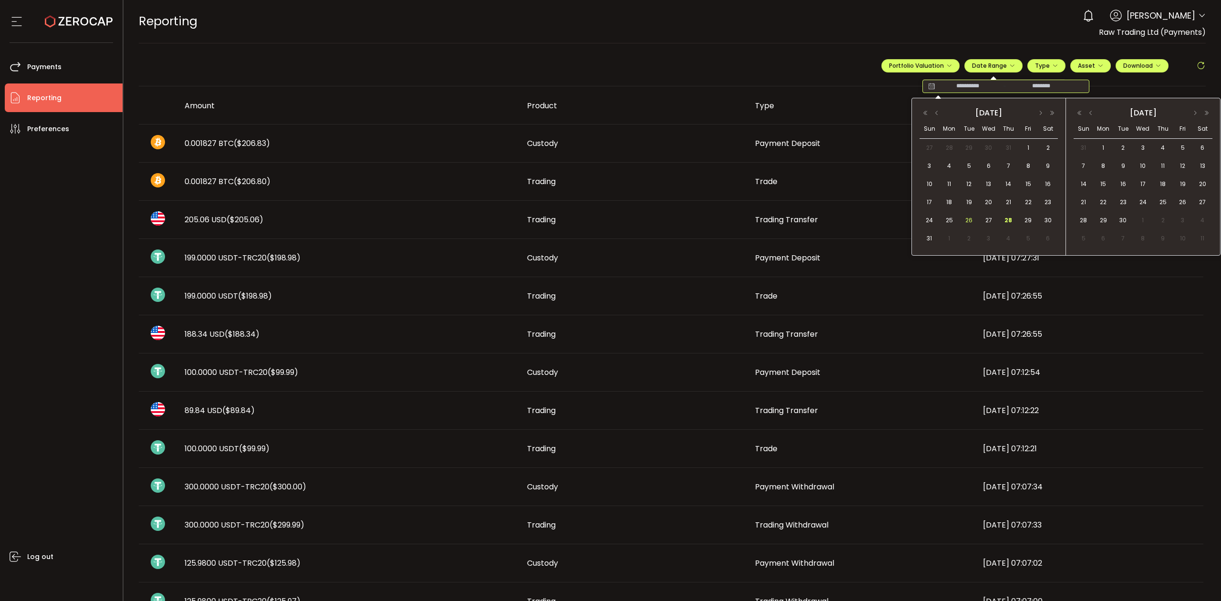
click at [972, 219] on span "26" at bounding box center [969, 220] width 11 height 11
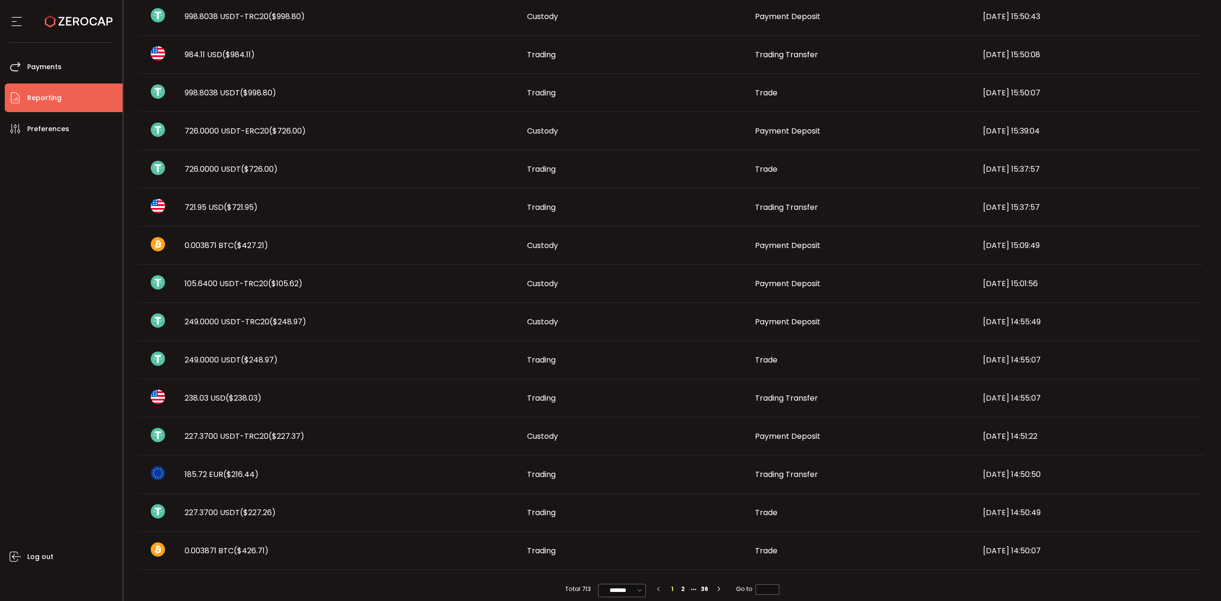
scroll to position [334, 0]
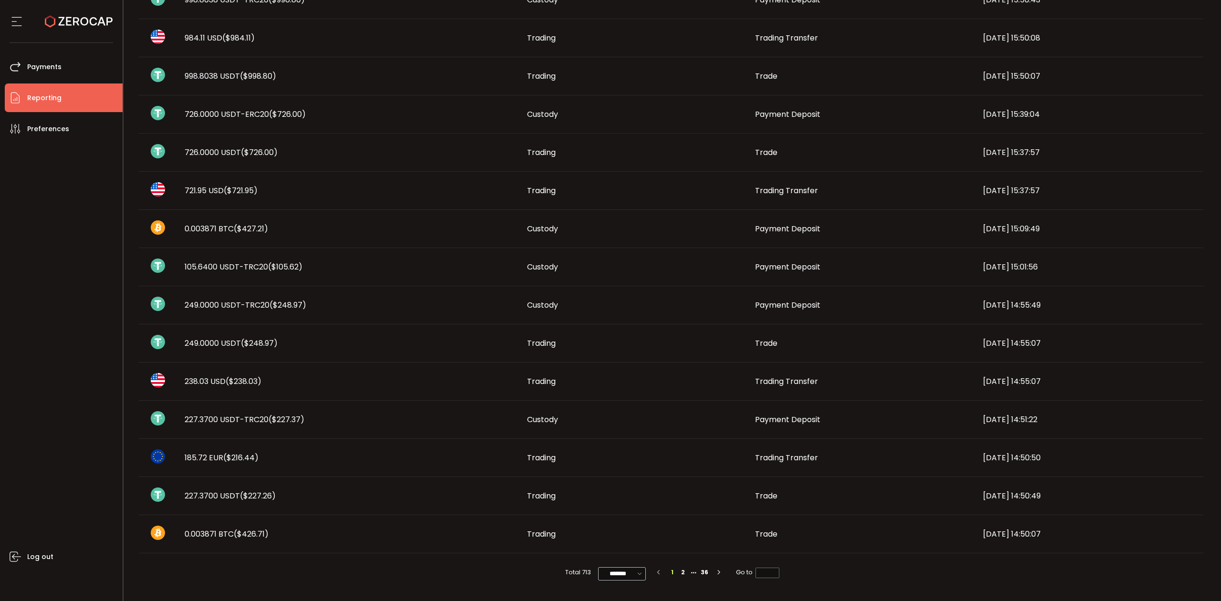
click at [638, 578] on icon at bounding box center [640, 574] width 10 height 10
click at [625, 553] on span "100/page" at bounding box center [622, 551] width 31 height 10
type input "********"
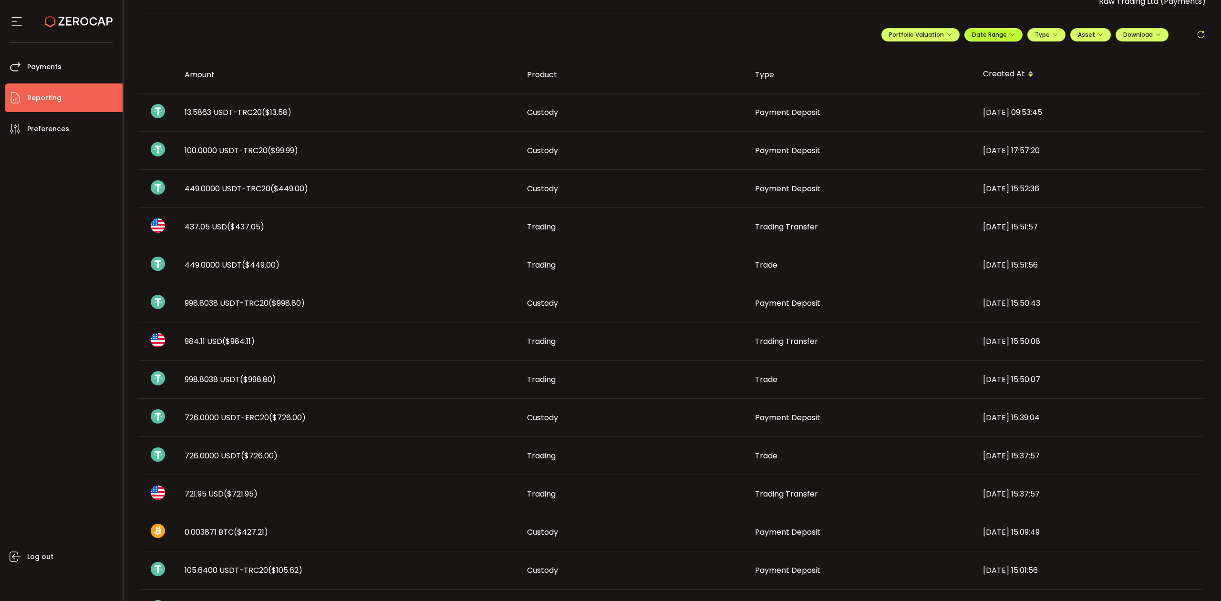
scroll to position [0, 0]
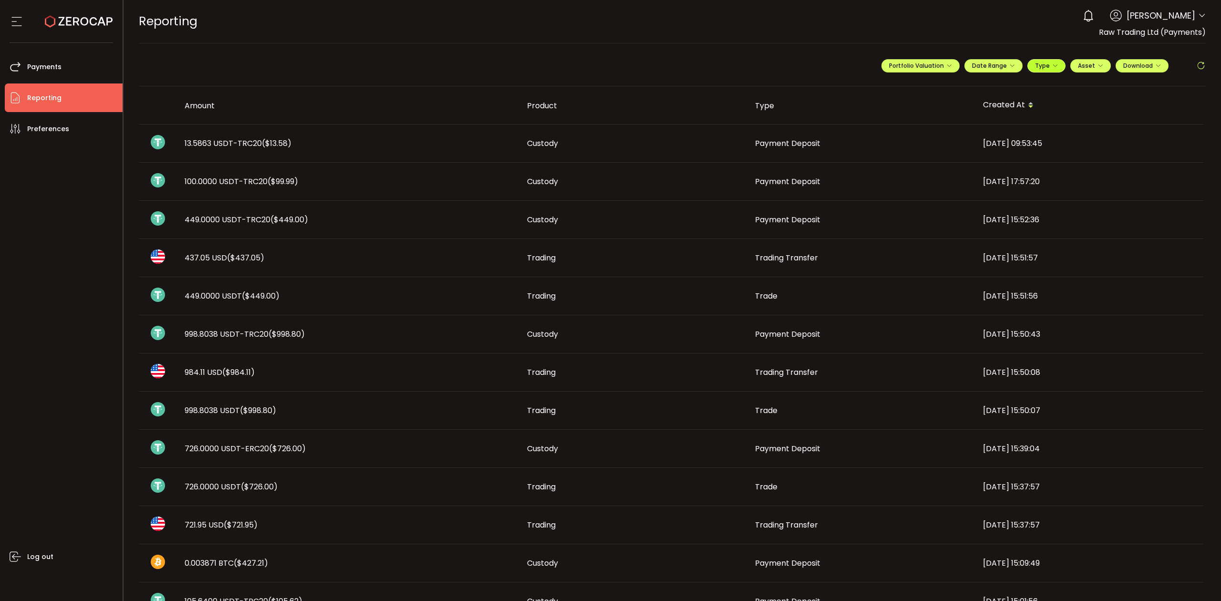
click at [1048, 67] on span "Type" at bounding box center [1046, 66] width 23 height 8
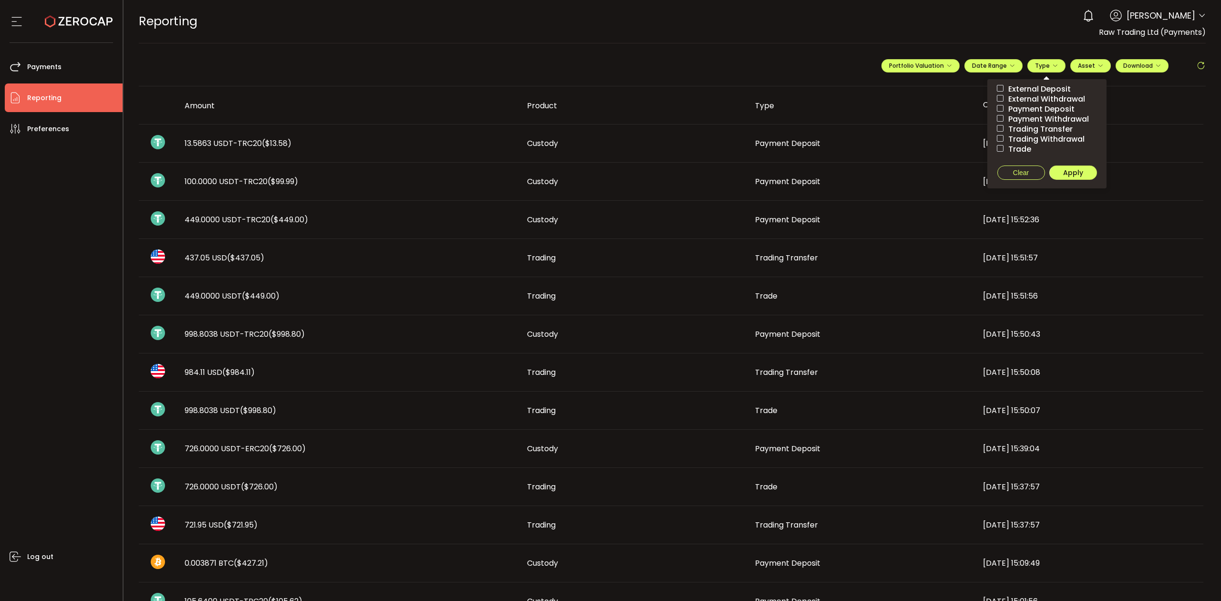
click at [1025, 128] on span "Trading Transfer" at bounding box center [1038, 129] width 69 height 9
click at [1070, 173] on span "Apply" at bounding box center [1074, 173] width 20 height 10
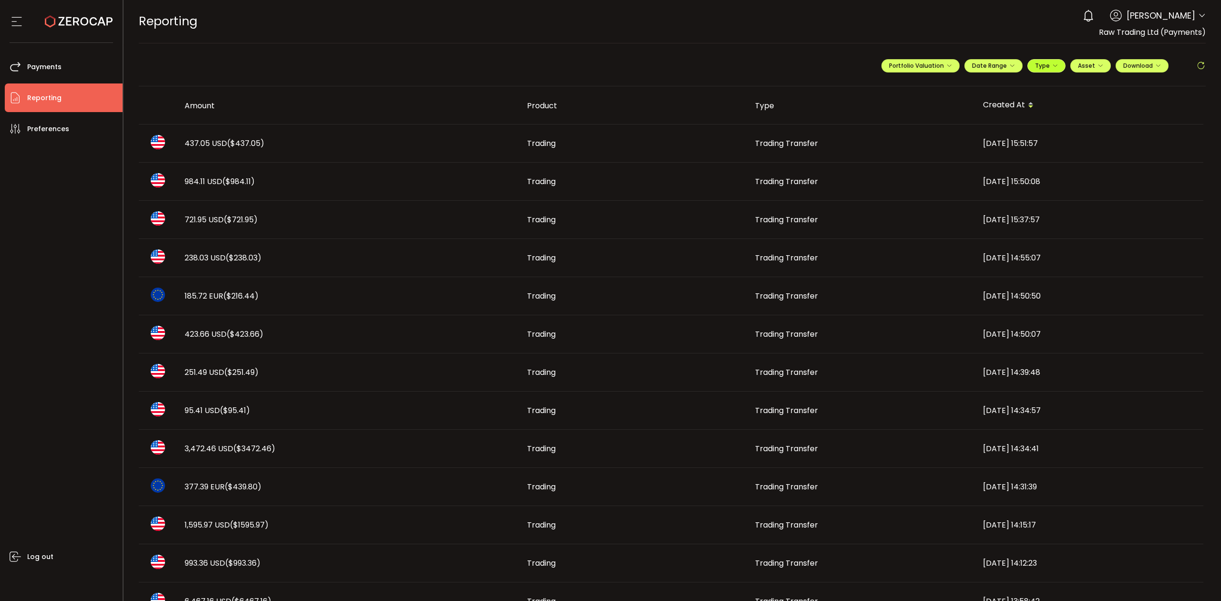
click at [1055, 70] on button "Type" at bounding box center [1047, 65] width 38 height 13
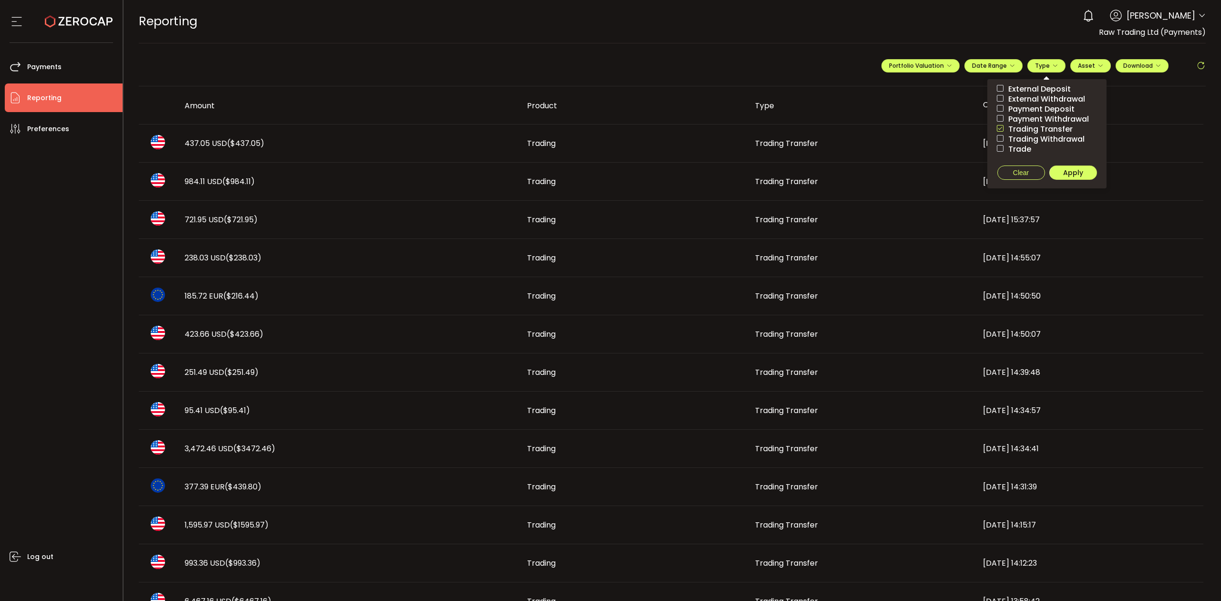
click at [1023, 130] on span "Trading Transfer" at bounding box center [1038, 129] width 69 height 9
click at [1050, 136] on span "Trading Withdrawal" at bounding box center [1044, 139] width 81 height 9
click at [1067, 181] on ul "External Deposit External Withdrawal Payment Deposit Payment Withdrawal Trading…" at bounding box center [1047, 133] width 119 height 109
click at [1072, 169] on span "Apply" at bounding box center [1074, 173] width 20 height 10
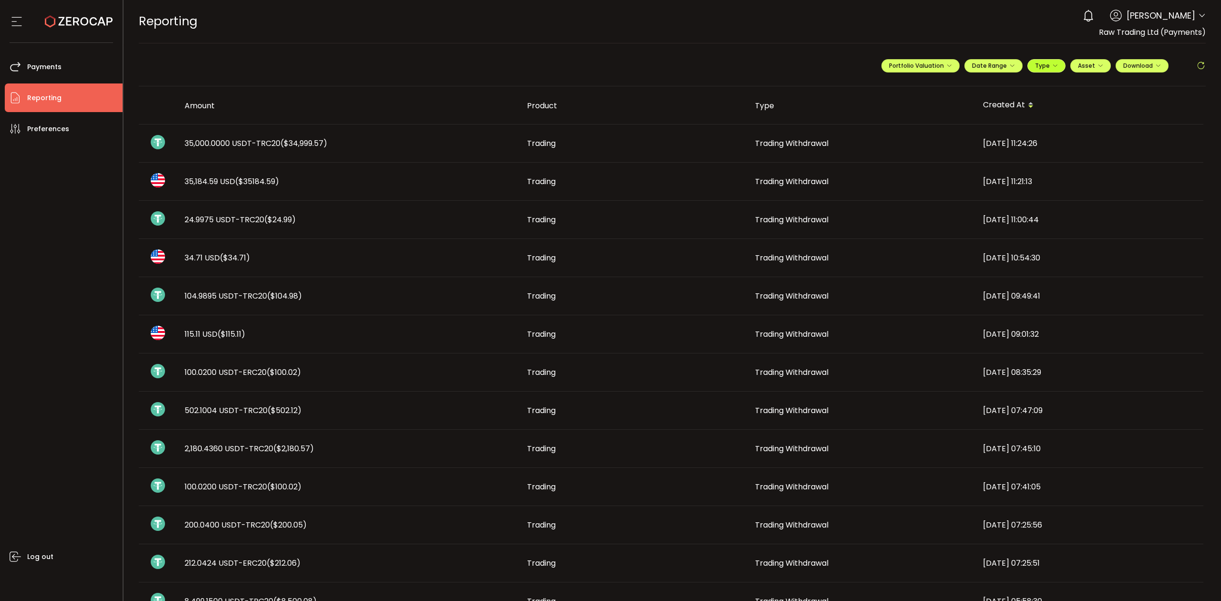
click at [1038, 67] on span "Type" at bounding box center [1046, 66] width 23 height 8
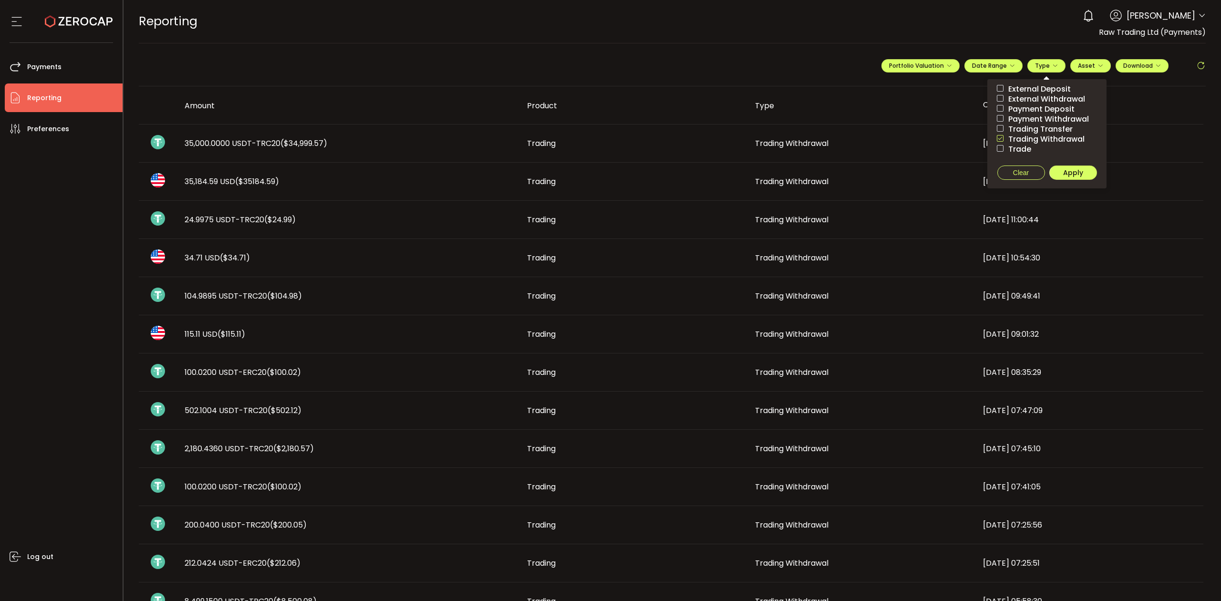
click at [1008, 137] on span "Trading Withdrawal" at bounding box center [1044, 139] width 81 height 9
click at [1025, 119] on span "Payment Withdrawal" at bounding box center [1046, 119] width 85 height 9
click at [1074, 178] on button "Apply" at bounding box center [1074, 173] width 48 height 14
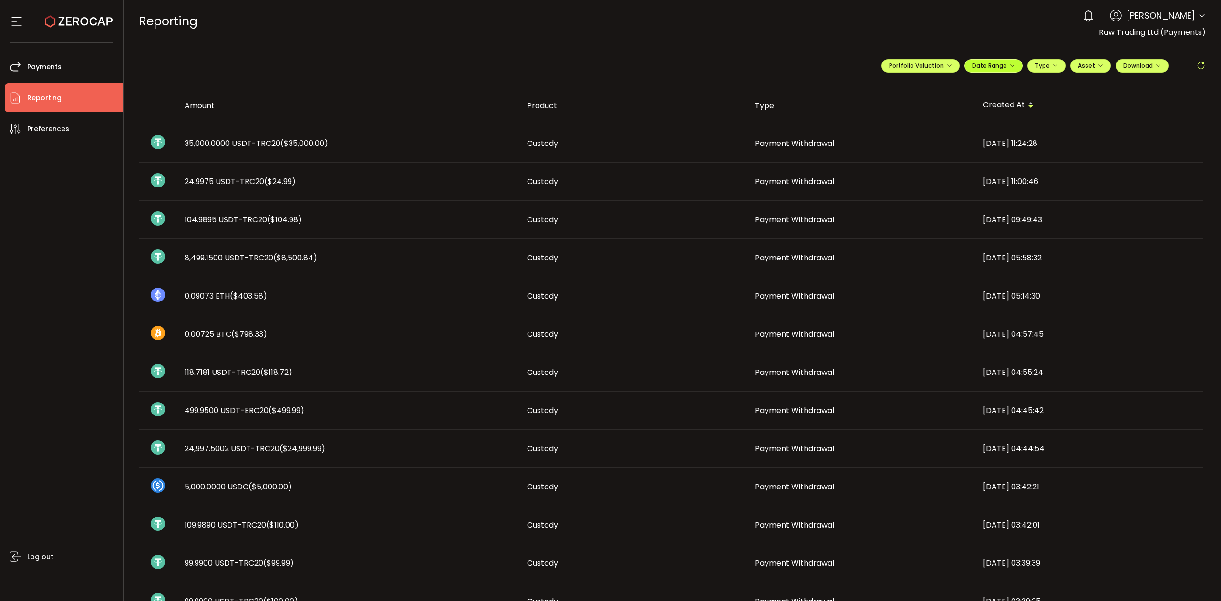
click at [1010, 65] on icon "button" at bounding box center [1013, 66] width 6 height 6
click at [926, 88] on icon at bounding box center [932, 87] width 12 height 10
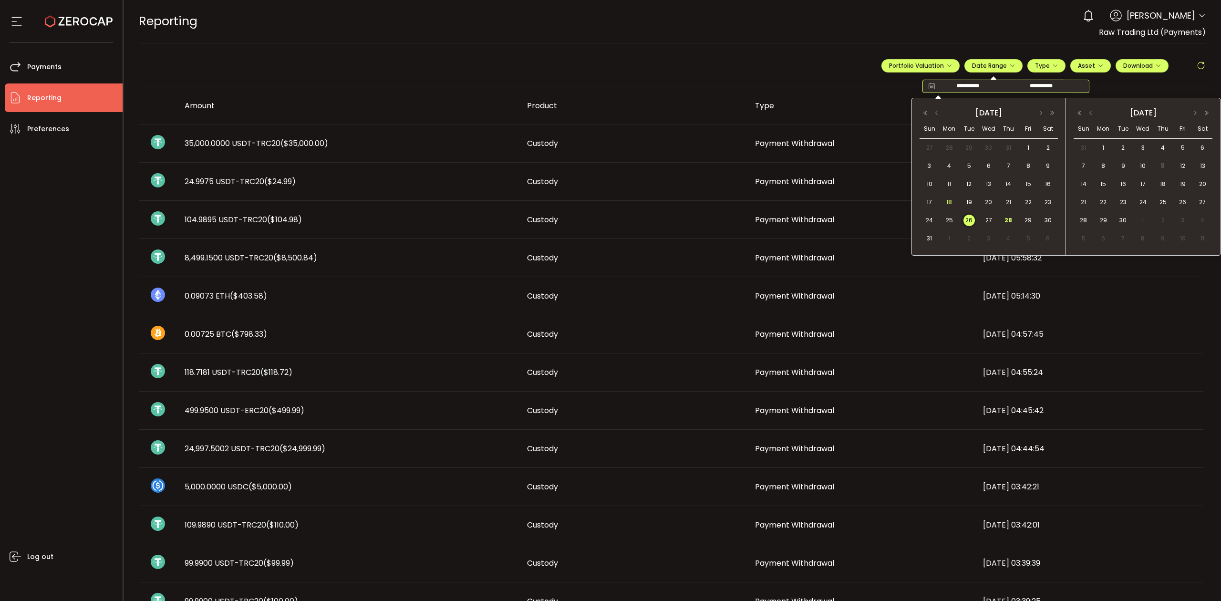
click at [949, 203] on span "18" at bounding box center [949, 202] width 11 height 11
drag, startPoint x: 974, startPoint y: 218, endPoint x: 979, endPoint y: 222, distance: 6.8
click at [974, 218] on span "26" at bounding box center [969, 220] width 11 height 11
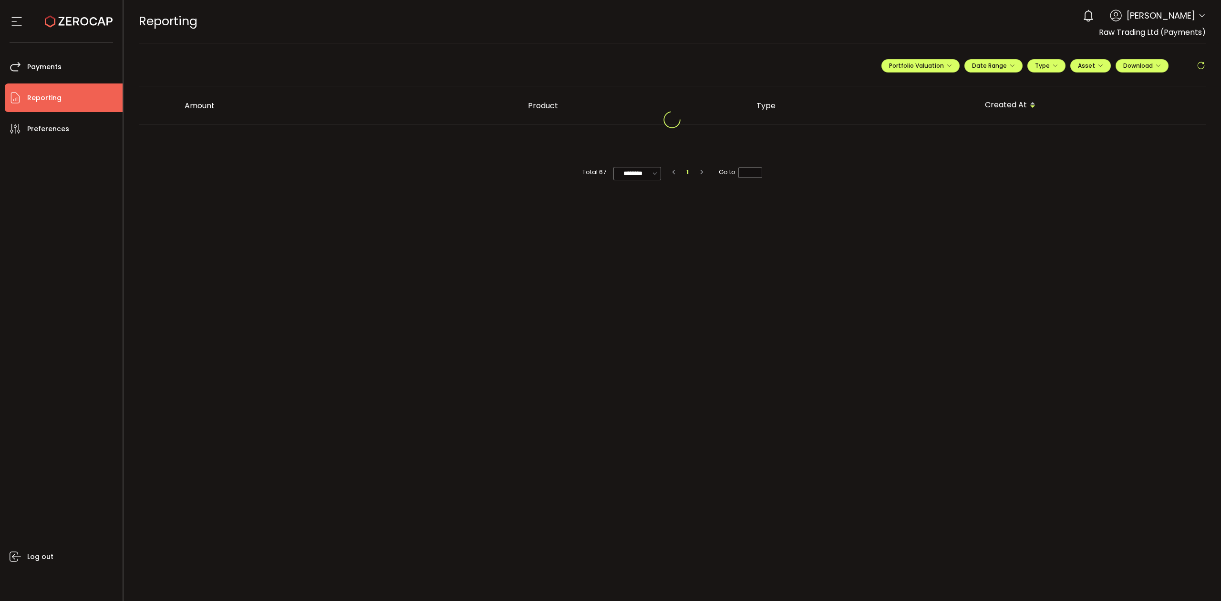
click at [1201, 14] on icon at bounding box center [1203, 16] width 8 height 8
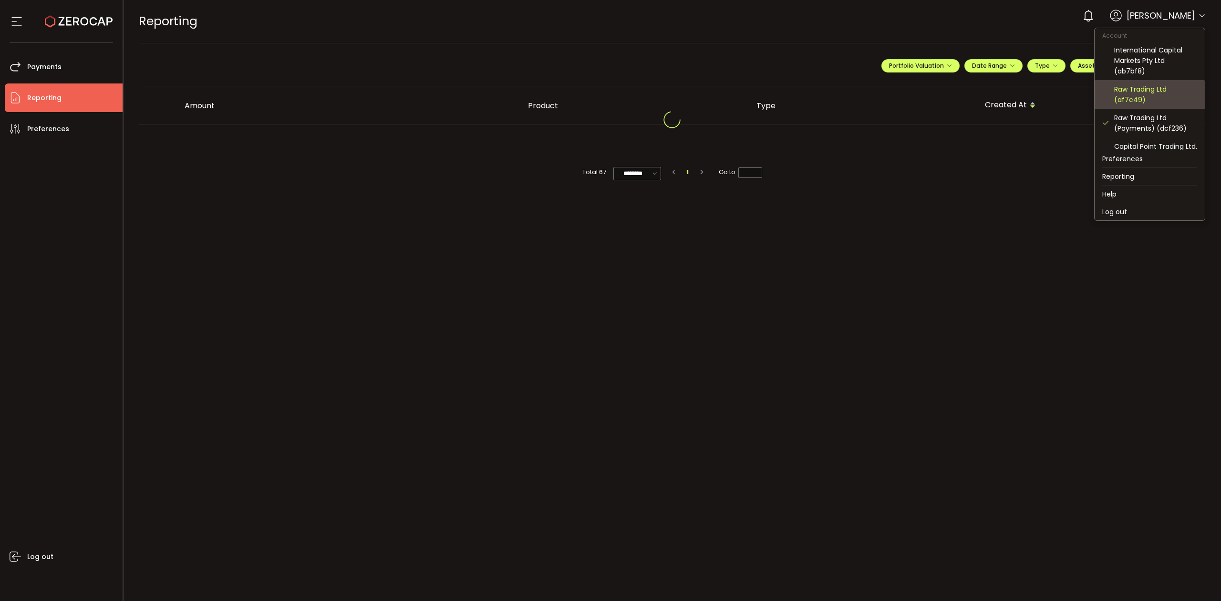
click at [1147, 98] on div "Raw Trading Ltd (af7c49)" at bounding box center [1156, 94] width 83 height 21
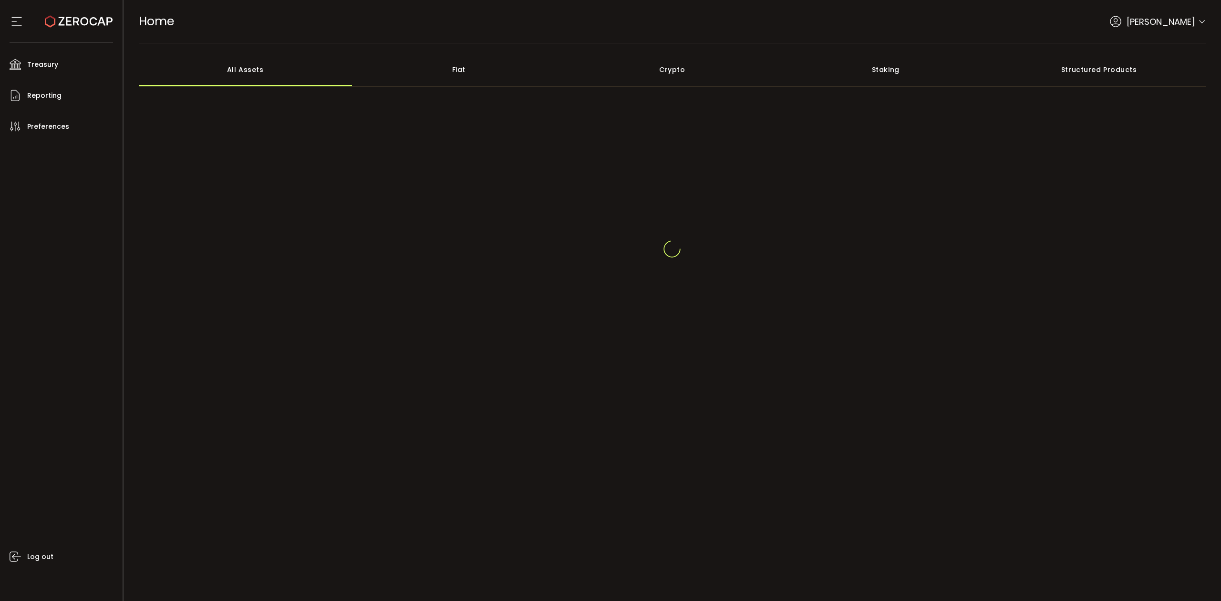
click at [1207, 22] on header "PDF is being processed and will download to your computer HOME Buy Power $0.00 …" at bounding box center [673, 21] width 1098 height 43
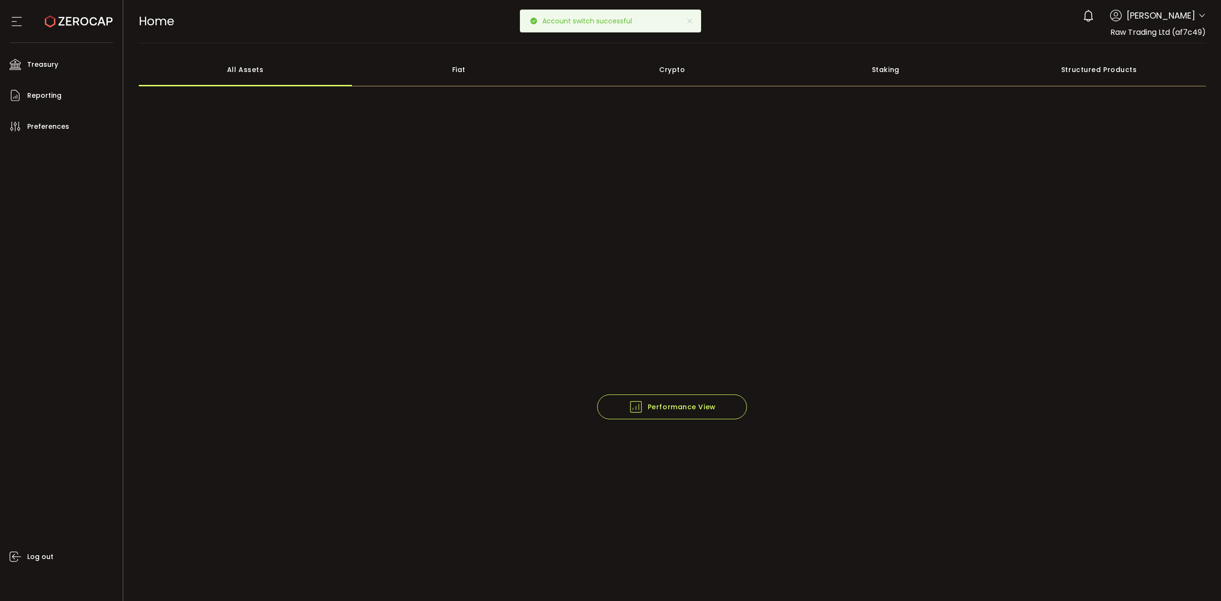
drag, startPoint x: 1199, startPoint y: 20, endPoint x: 1199, endPoint y: 26, distance: 5.7
click at [1199, 20] on span at bounding box center [1203, 16] width 8 height 10
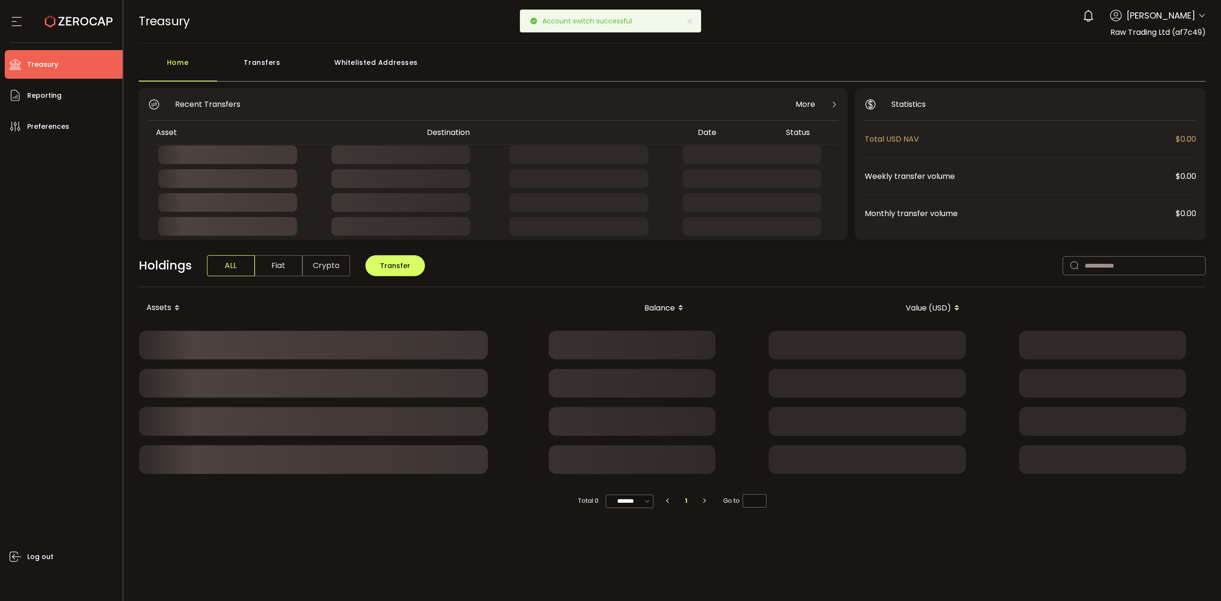
click at [1151, 128] on div "Total USD NAV $0.00" at bounding box center [1031, 139] width 332 height 37
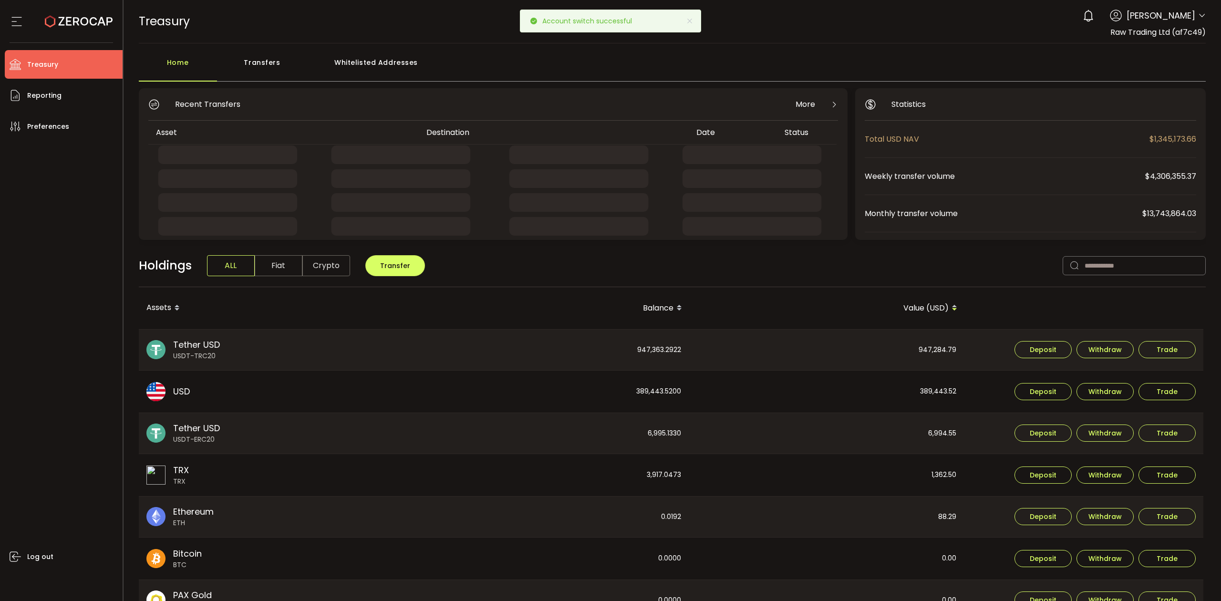
click at [1205, 11] on header "PDF is being processed and will download to your computer TREASURY Buy Power $0…" at bounding box center [673, 21] width 1098 height 43
click at [1199, 20] on icon at bounding box center [1203, 16] width 8 height 8
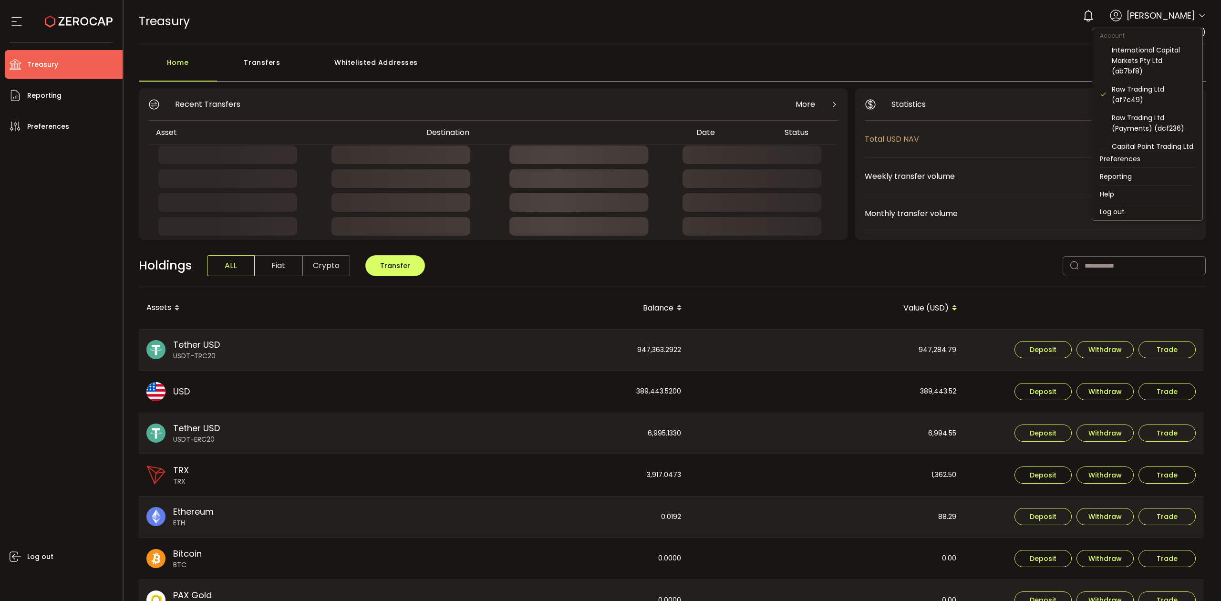
click at [1202, 13] on icon at bounding box center [1203, 16] width 8 height 8
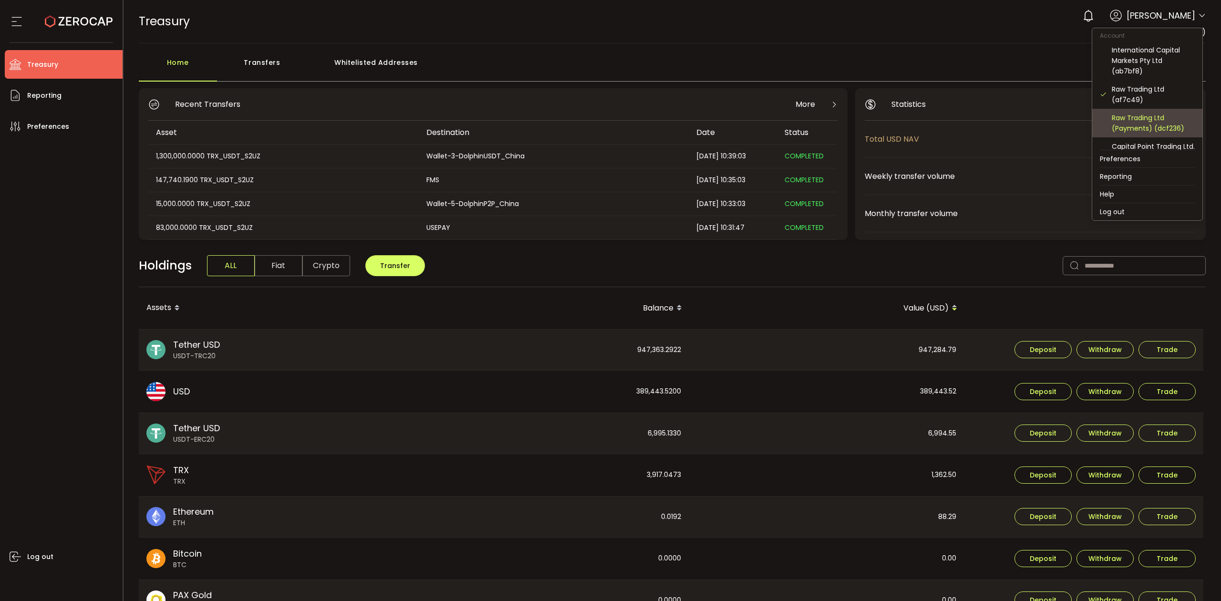
click at [1146, 133] on div "Raw Trading Ltd (Payments) (dcf236)" at bounding box center [1147, 123] width 95 height 29
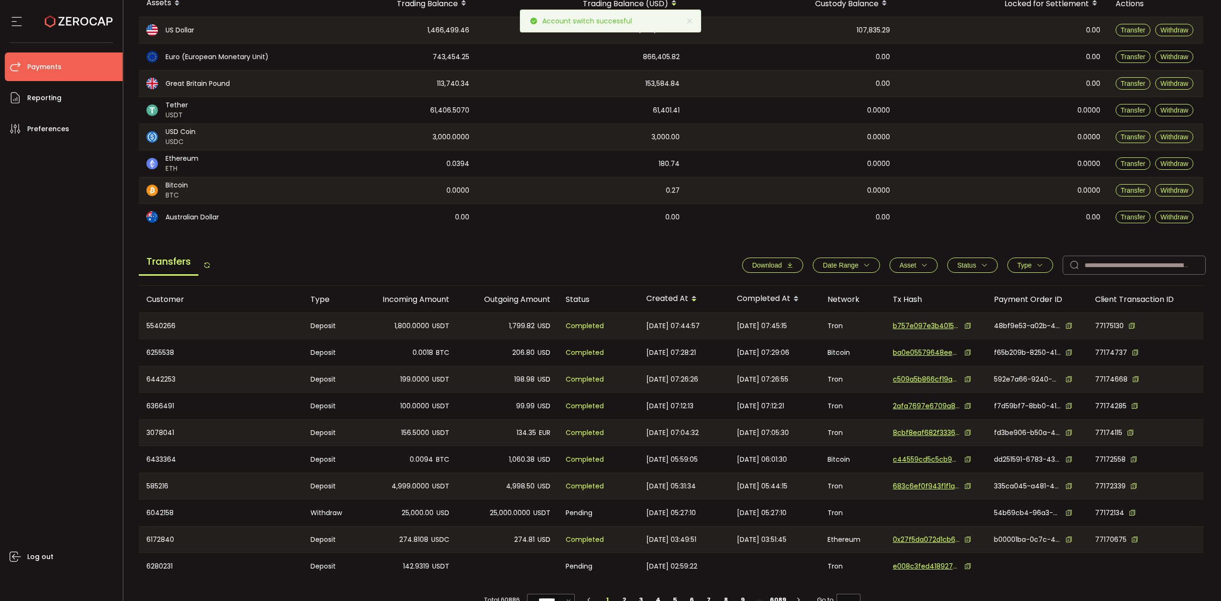
scroll to position [144, 0]
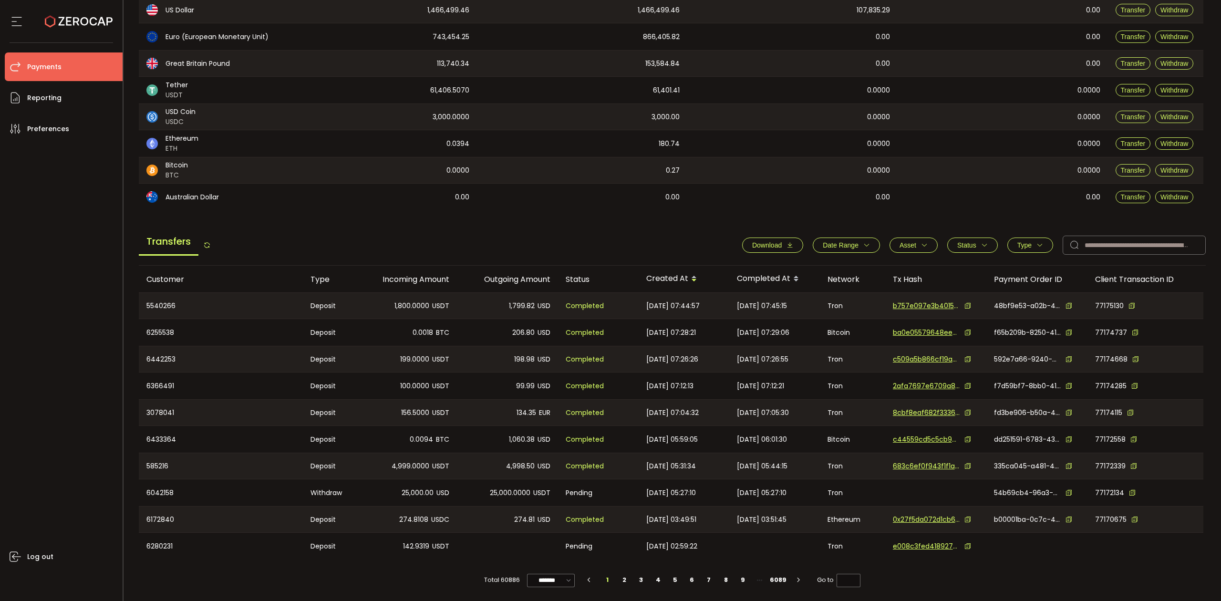
click at [866, 240] on button "Date Range" at bounding box center [846, 245] width 67 height 15
click at [804, 266] on icon at bounding box center [807, 268] width 10 height 15
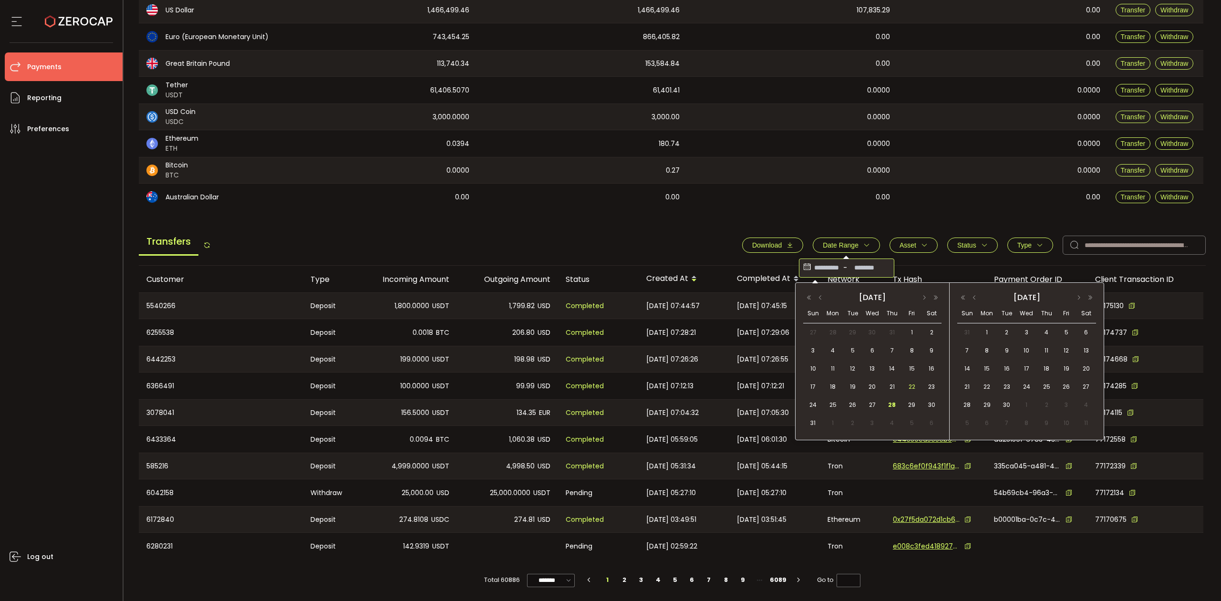
click at [908, 384] on span "22" at bounding box center [912, 386] width 11 height 11
click at [891, 405] on span "28" at bounding box center [892, 404] width 11 height 11
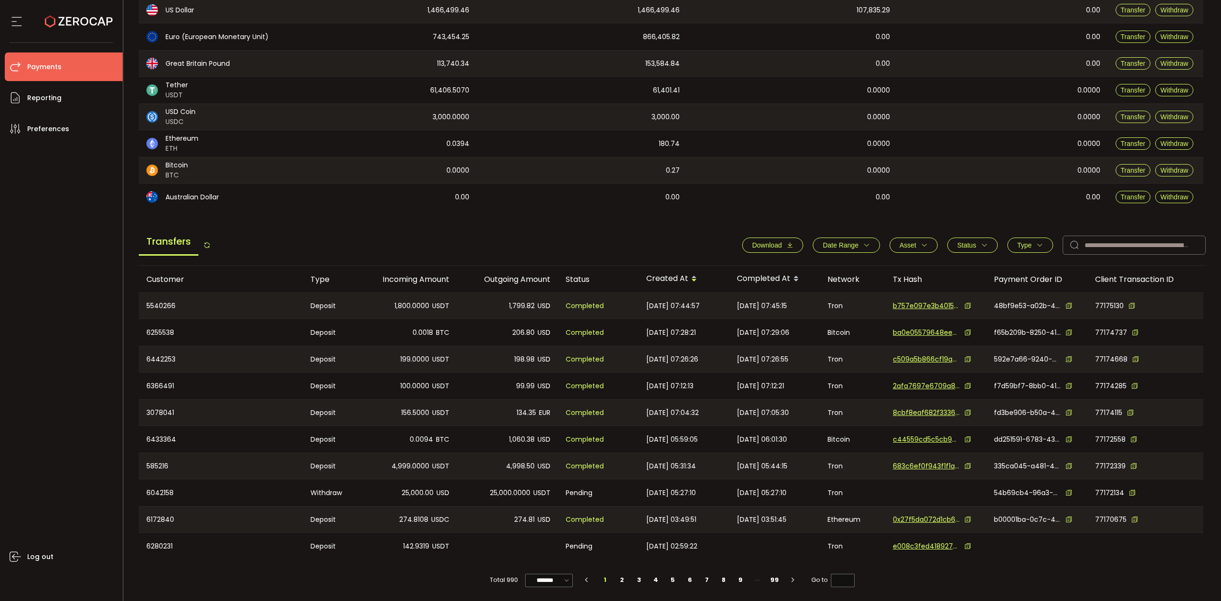
click at [781, 242] on span "Download" at bounding box center [772, 245] width 41 height 8
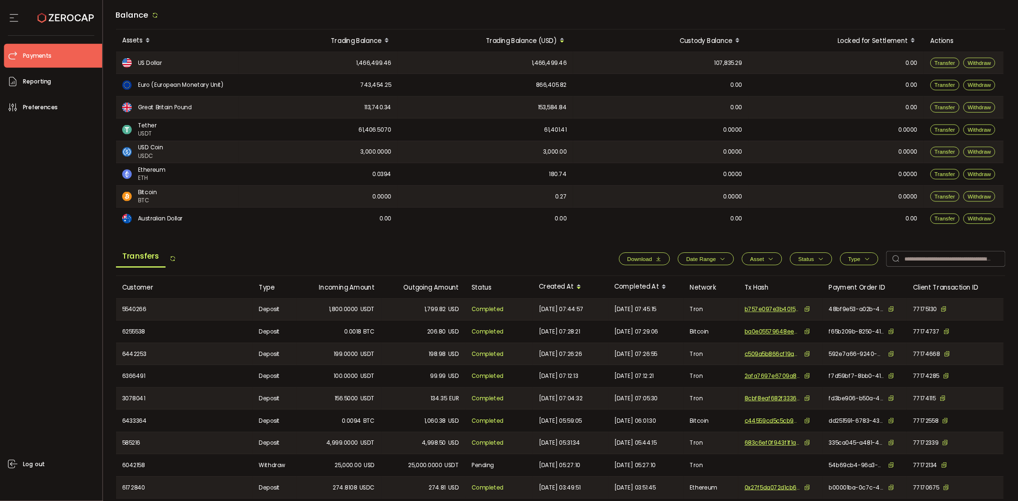
scroll to position [0, 0]
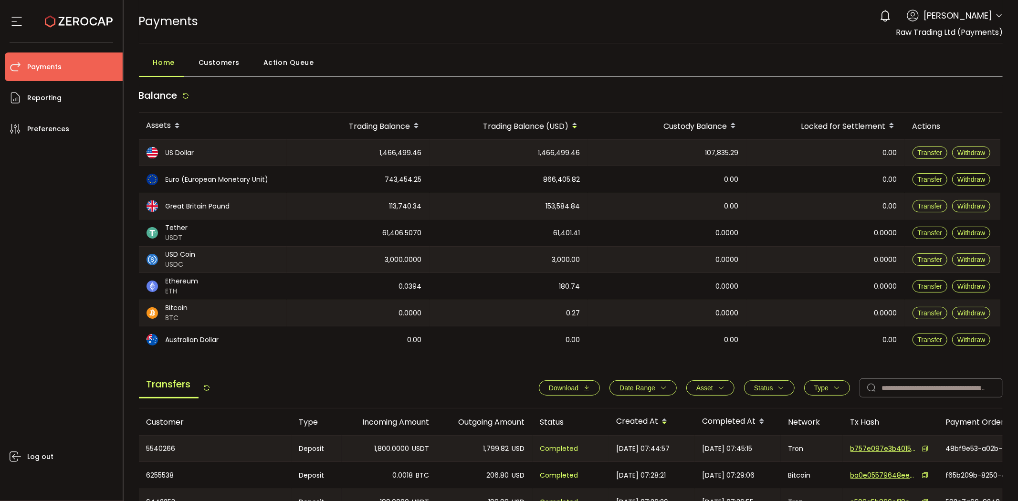
click at [999, 17] on icon at bounding box center [999, 16] width 8 height 8
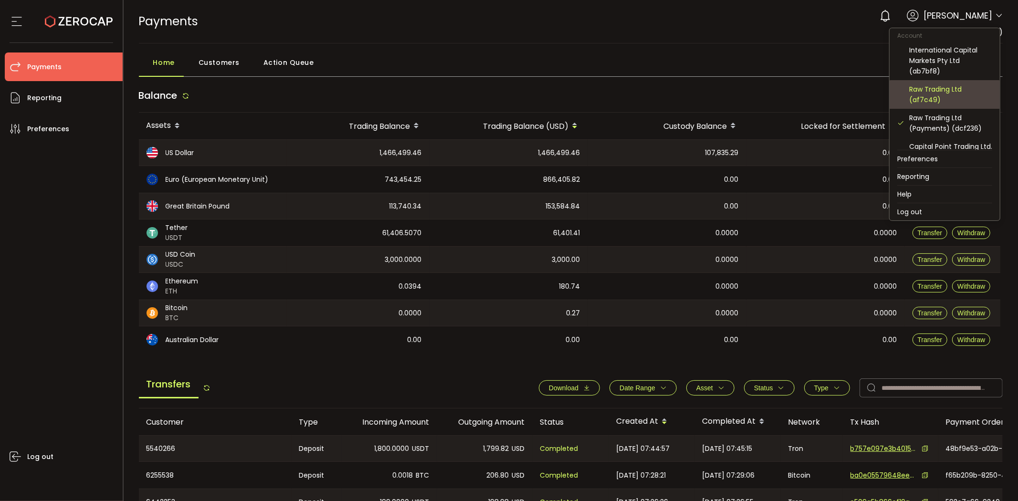
click at [951, 101] on div "Raw Trading Ltd (af7c49)" at bounding box center [950, 94] width 83 height 21
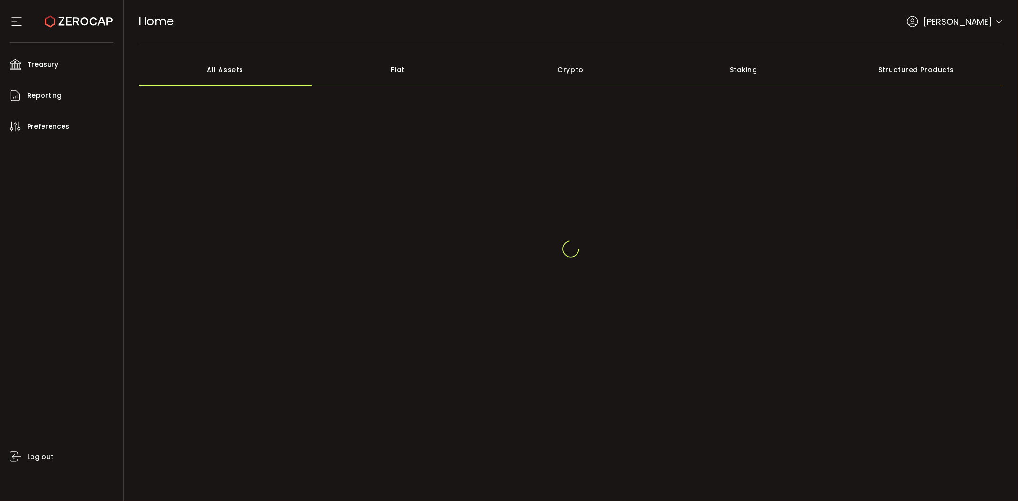
click at [998, 21] on div at bounding box center [999, 23] width 8 height 10
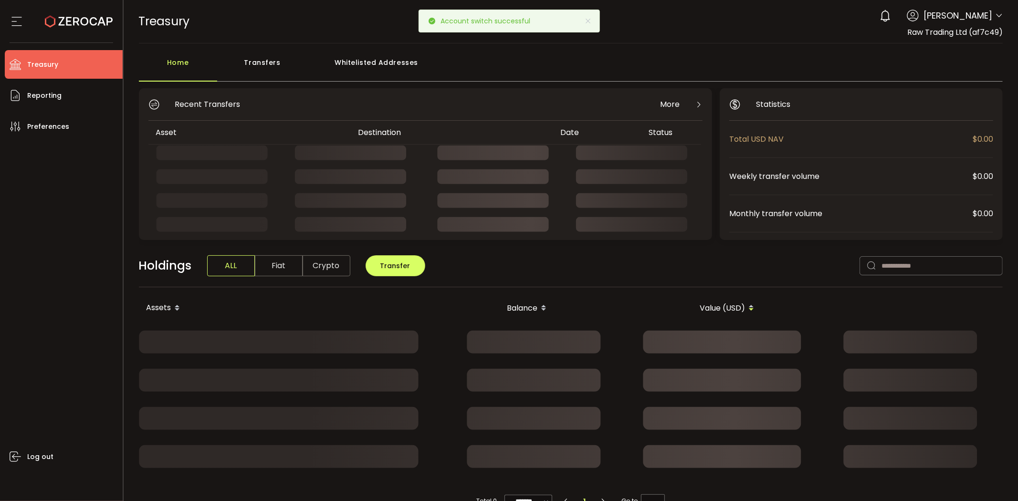
drag, startPoint x: 1003, startPoint y: 20, endPoint x: 999, endPoint y: 17, distance: 5.8
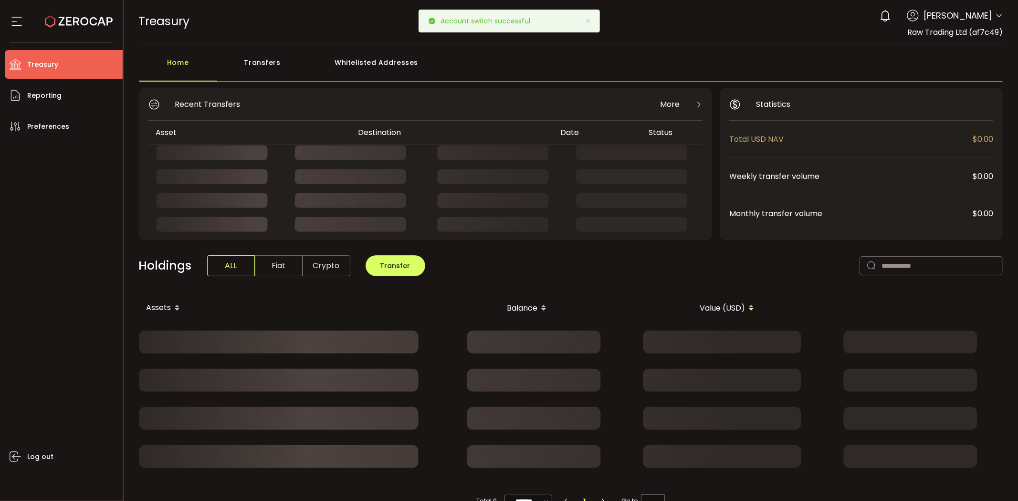
click at [999, 17] on icon at bounding box center [999, 16] width 8 height 8
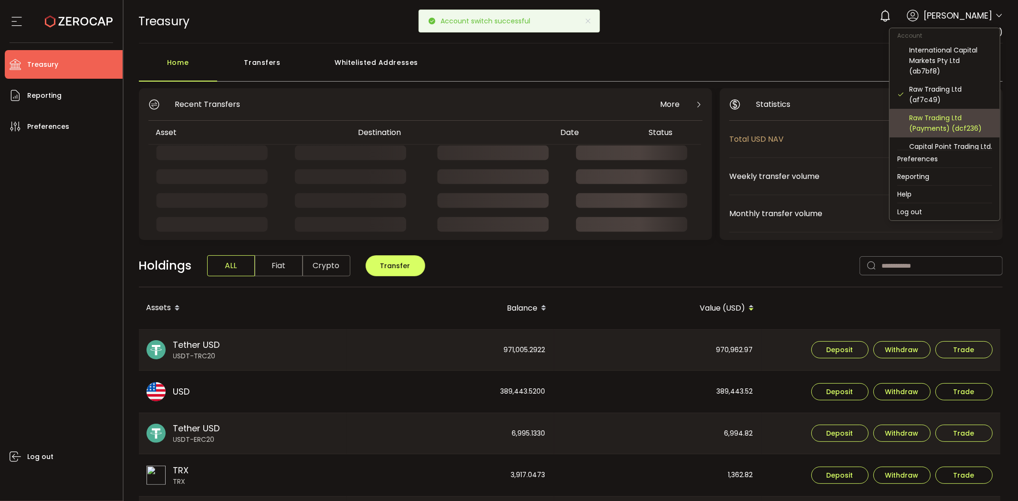
click at [939, 119] on div "Raw Trading Ltd (Payments) (dcf236)" at bounding box center [950, 123] width 83 height 21
